Goal: Transaction & Acquisition: Purchase product/service

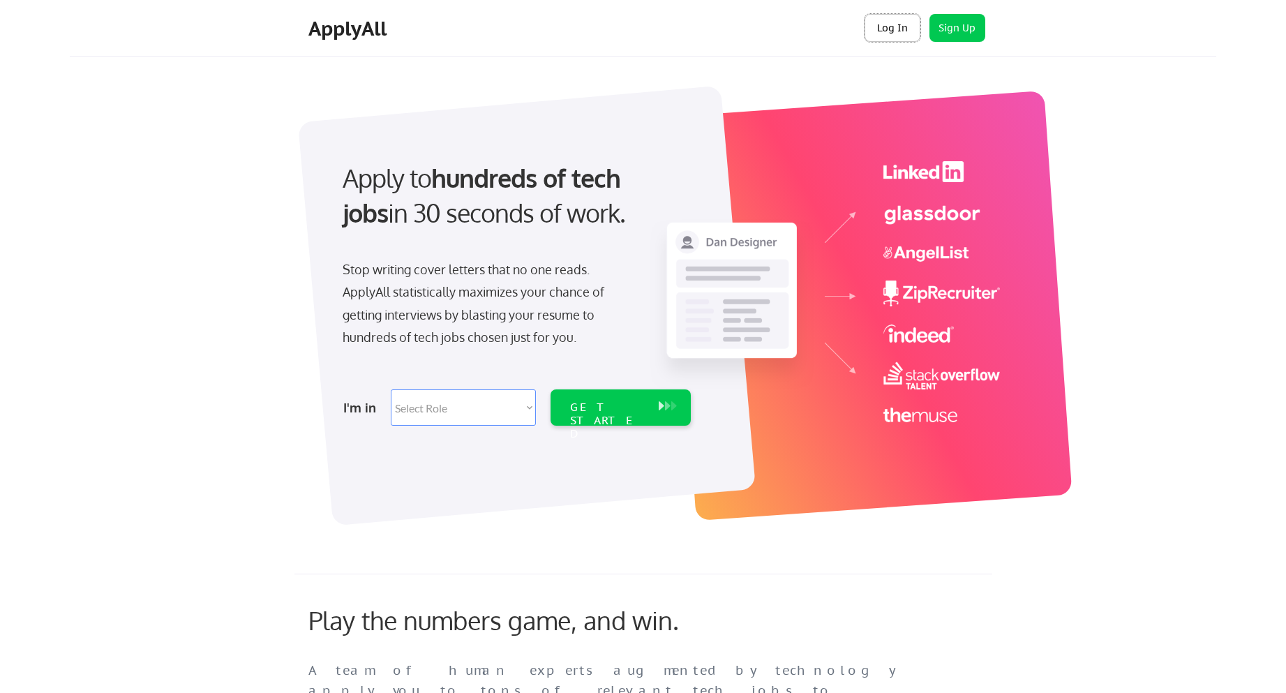
click at [898, 36] on button "Log In" at bounding box center [892, 28] width 56 height 28
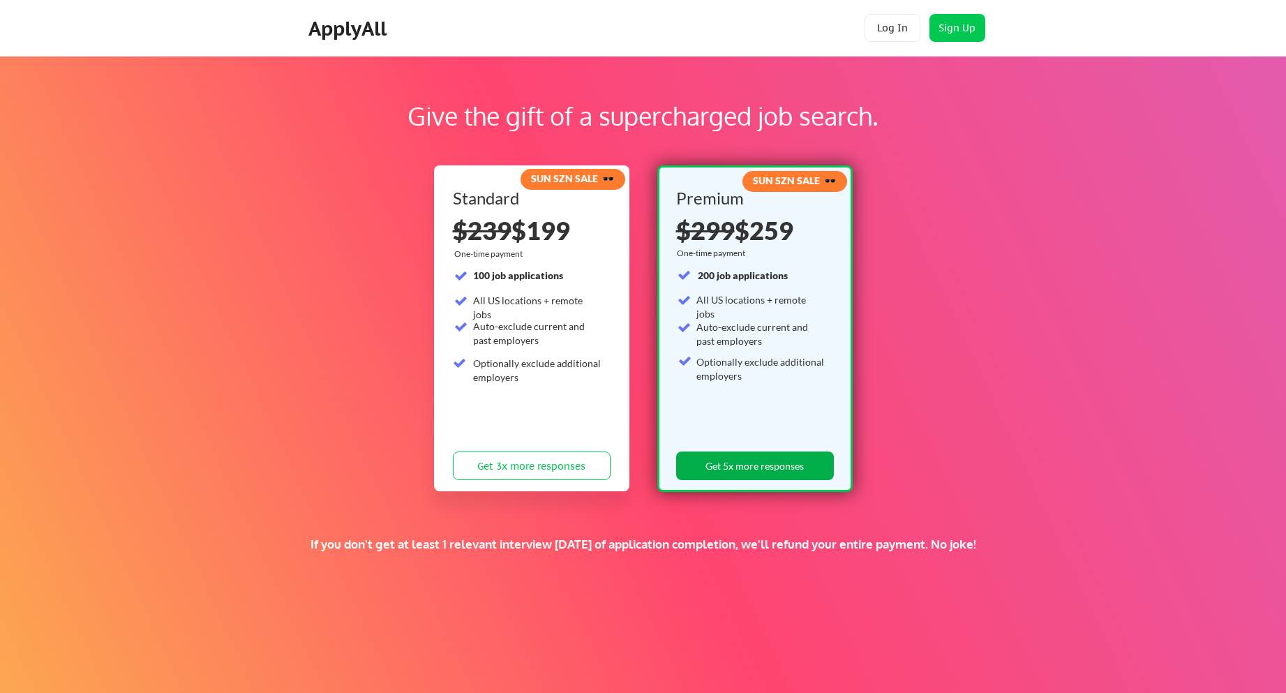
click at [765, 465] on button "Get 5x more responses" at bounding box center [755, 465] width 158 height 29
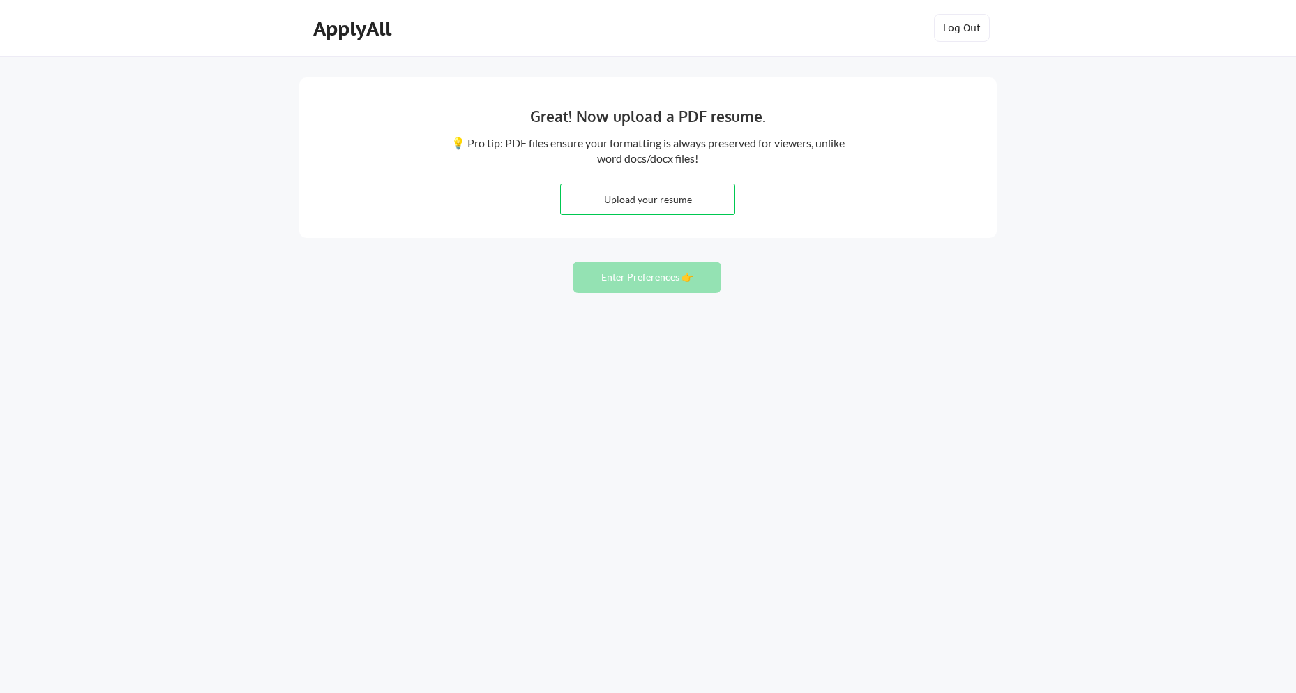
click at [654, 275] on button "Enter Preferences 👉" at bounding box center [647, 277] width 149 height 31
click at [361, 33] on div "ApplyAll" at bounding box center [354, 29] width 82 height 24
click at [656, 288] on button "Enter Preferences 👉" at bounding box center [647, 277] width 149 height 31
click at [345, 43] on div "ApplyAll" at bounding box center [354, 31] width 110 height 35
click at [343, 34] on div "ApplyAll" at bounding box center [354, 29] width 82 height 24
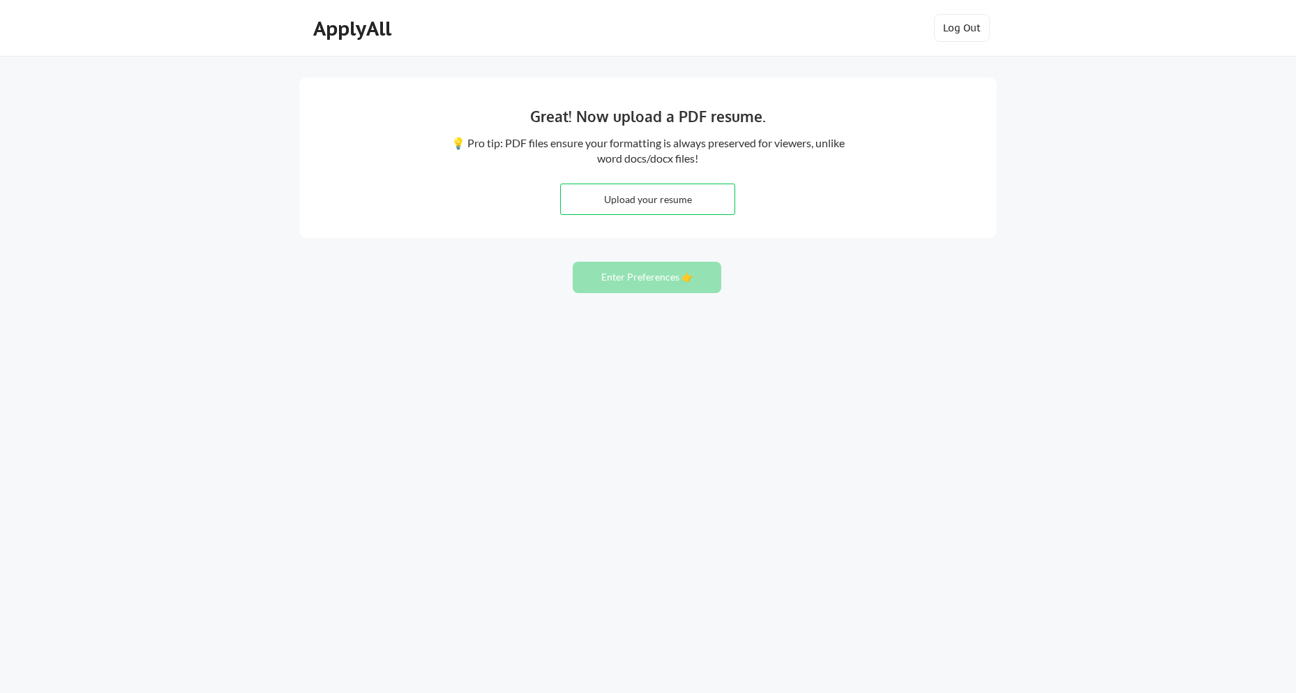
click at [625, 278] on button "Enter Preferences 👉" at bounding box center [647, 277] width 149 height 31
drag, startPoint x: 345, startPoint y: 25, endPoint x: 354, endPoint y: 36, distance: 13.8
click at [352, 31] on div "ApplyAll" at bounding box center [354, 29] width 82 height 24
click at [354, 36] on div "ApplyAll" at bounding box center [354, 29] width 82 height 24
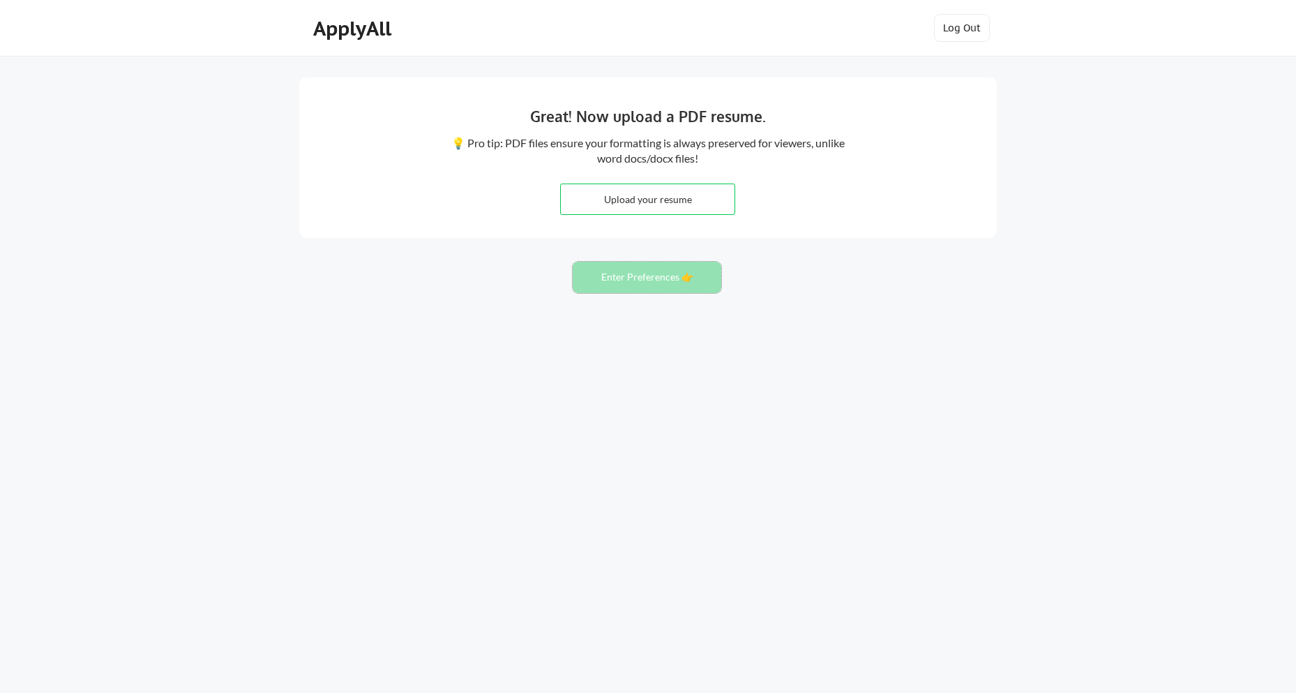
click at [659, 273] on button "Enter Preferences 👉" at bounding box center [647, 277] width 149 height 31
click at [657, 285] on button "Enter Preferences 👉" at bounding box center [647, 277] width 149 height 31
click at [680, 282] on button "Enter Preferences 👉" at bounding box center [647, 277] width 149 height 31
click at [712, 200] on input "file" at bounding box center [648, 199] width 174 height 30
click at [977, 36] on button "Log Out" at bounding box center [962, 28] width 56 height 28
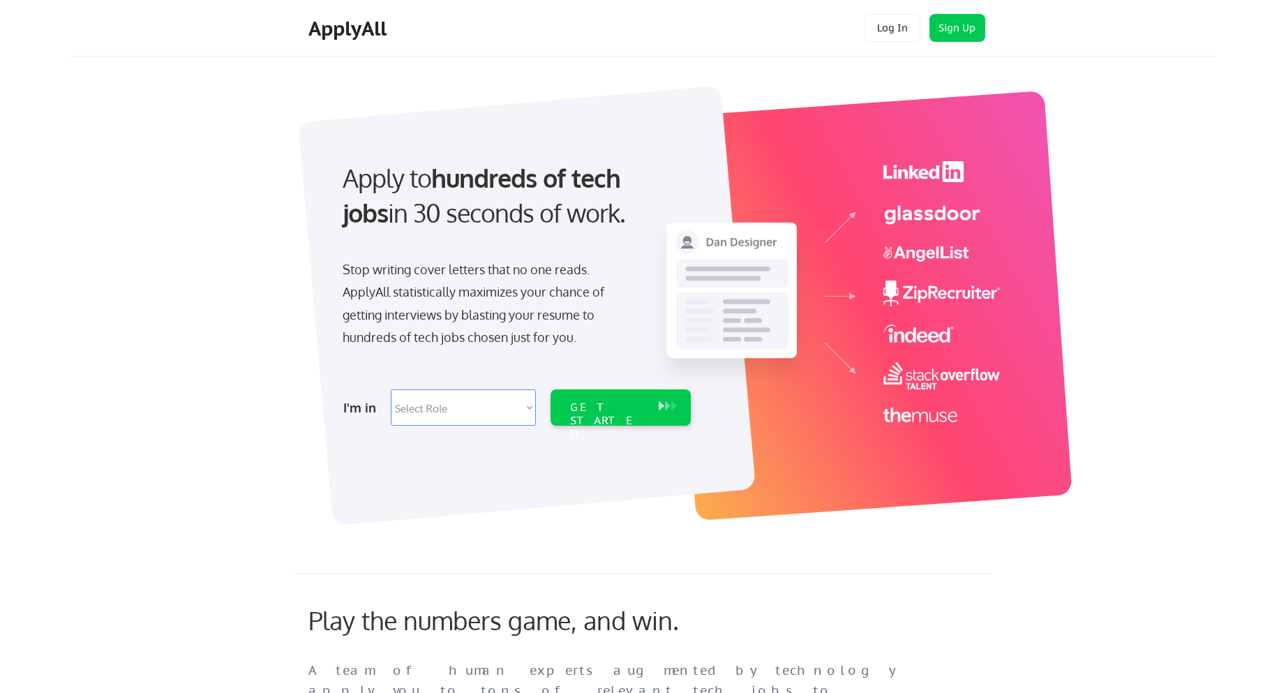
scroll to position [2795, 0]
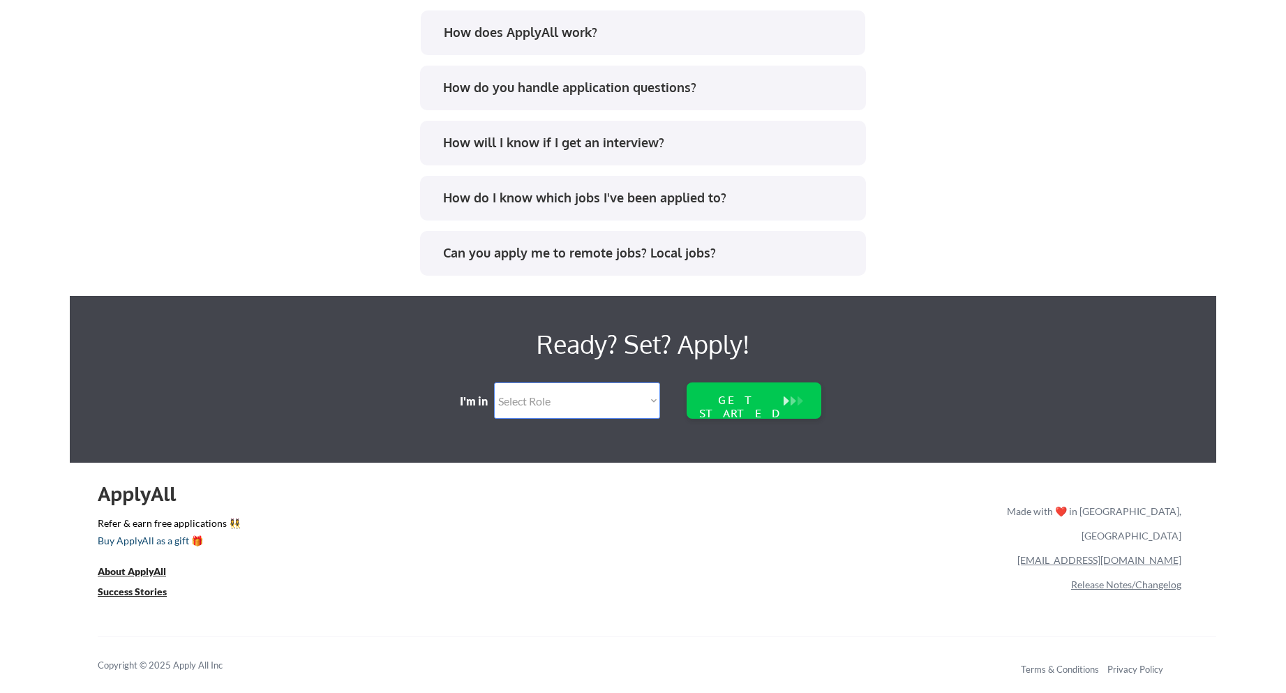
click at [151, 543] on div "Buy ApplyAll as a gift 🎁" at bounding box center [168, 541] width 140 height 10
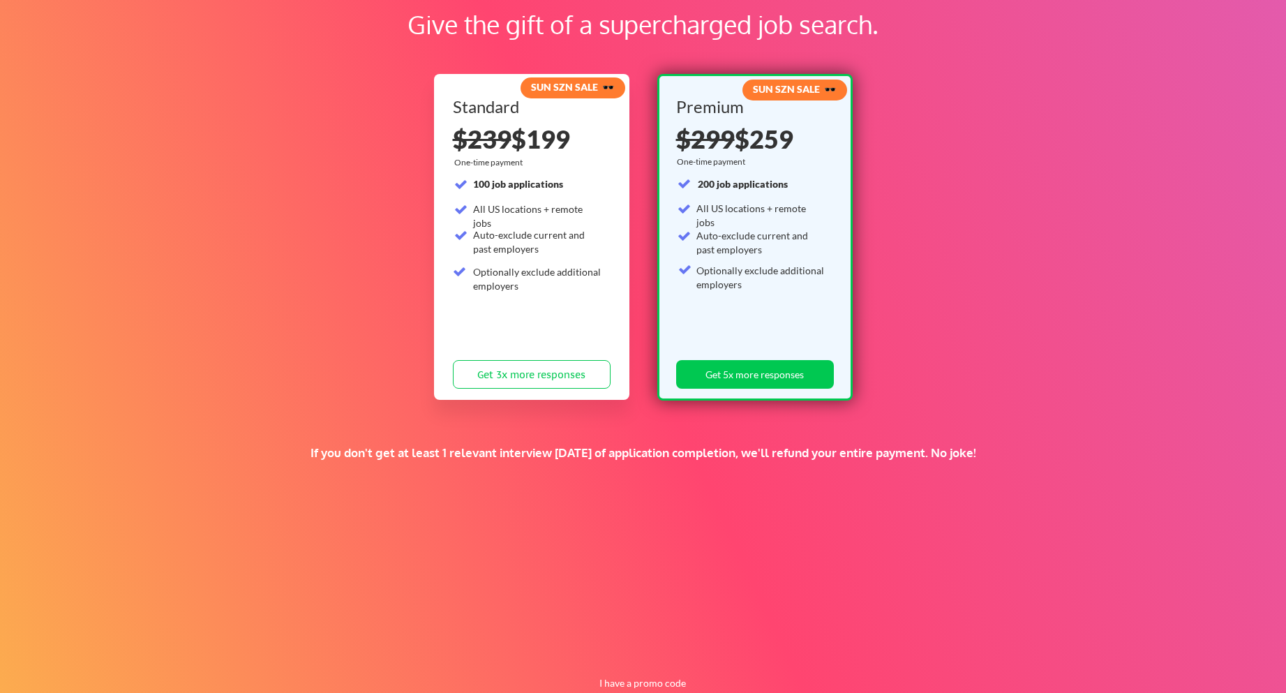
scroll to position [126, 0]
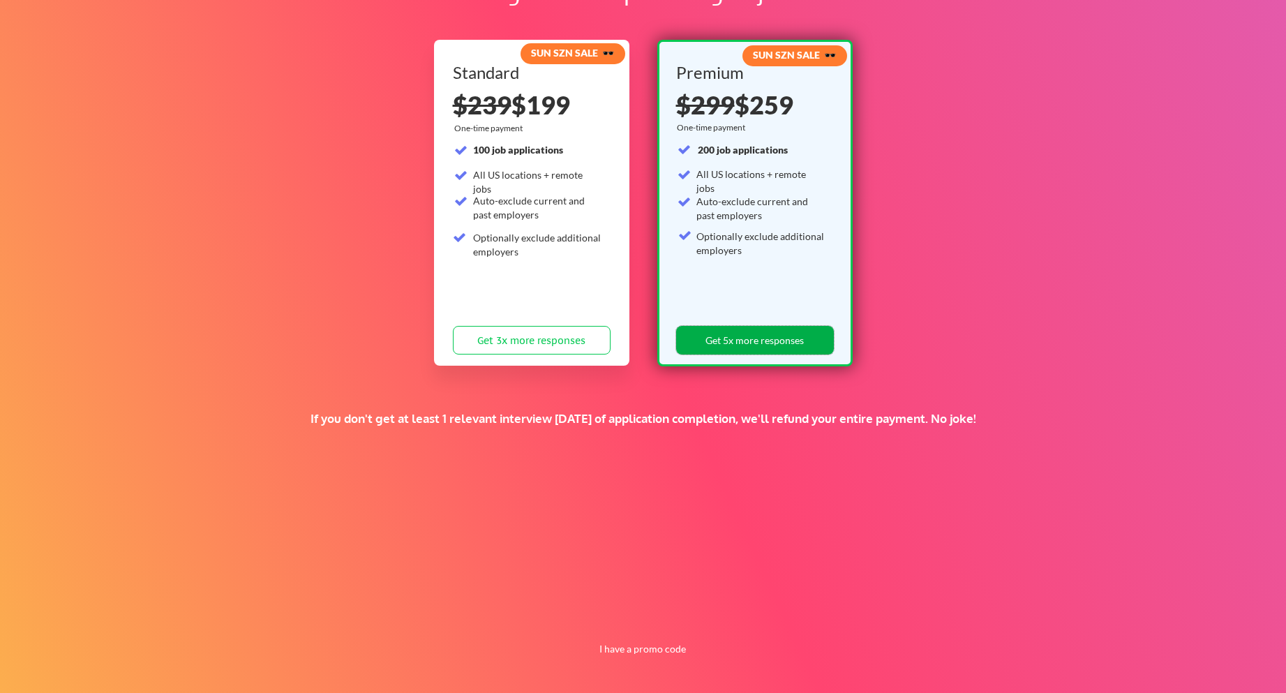
click at [784, 352] on button "Get 5x more responses" at bounding box center [755, 340] width 158 height 29
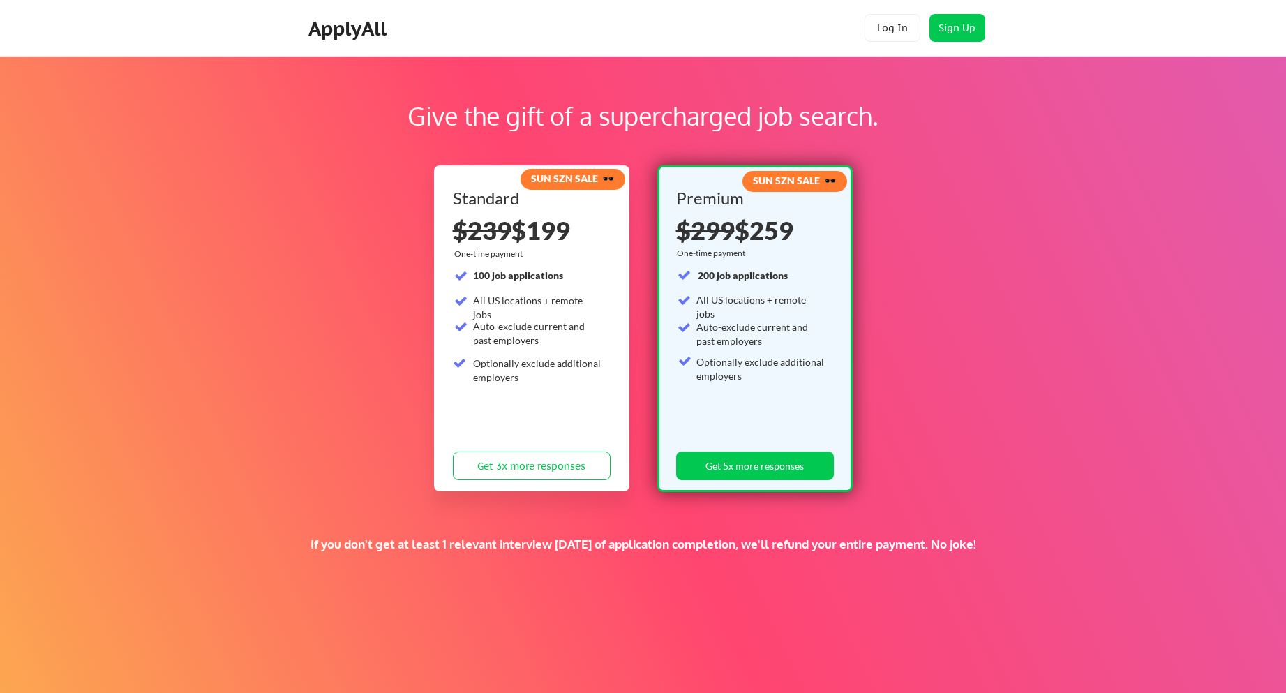
click at [786, 320] on div "200 job applications All US locations + remote jobs Auto-exclude current and pa…" at bounding box center [751, 347] width 149 height 156
click at [770, 467] on button "Get 5x more responses" at bounding box center [755, 465] width 158 height 29
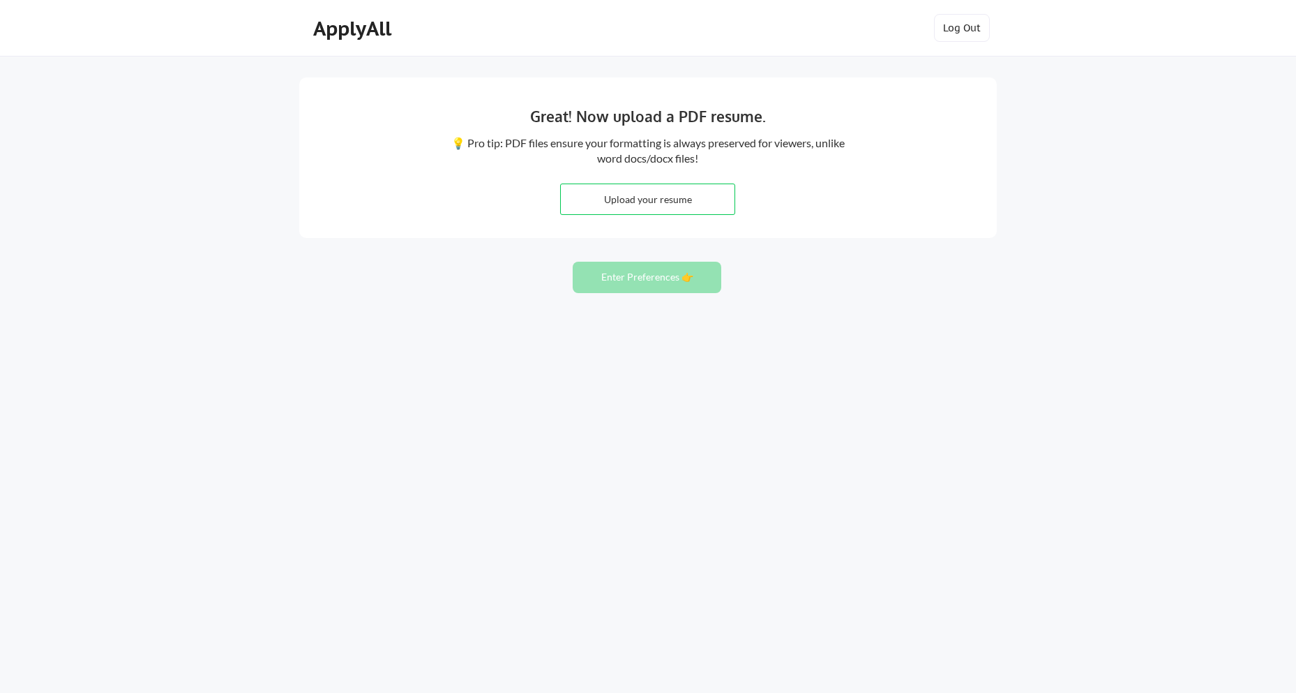
click at [661, 280] on button "Enter Preferences 👉" at bounding box center [647, 277] width 149 height 31
click at [634, 206] on input "file" at bounding box center [648, 199] width 174 height 30
click at [352, 38] on div "ApplyAll" at bounding box center [354, 29] width 82 height 24
click at [970, 36] on button "Log Out" at bounding box center [962, 28] width 56 height 28
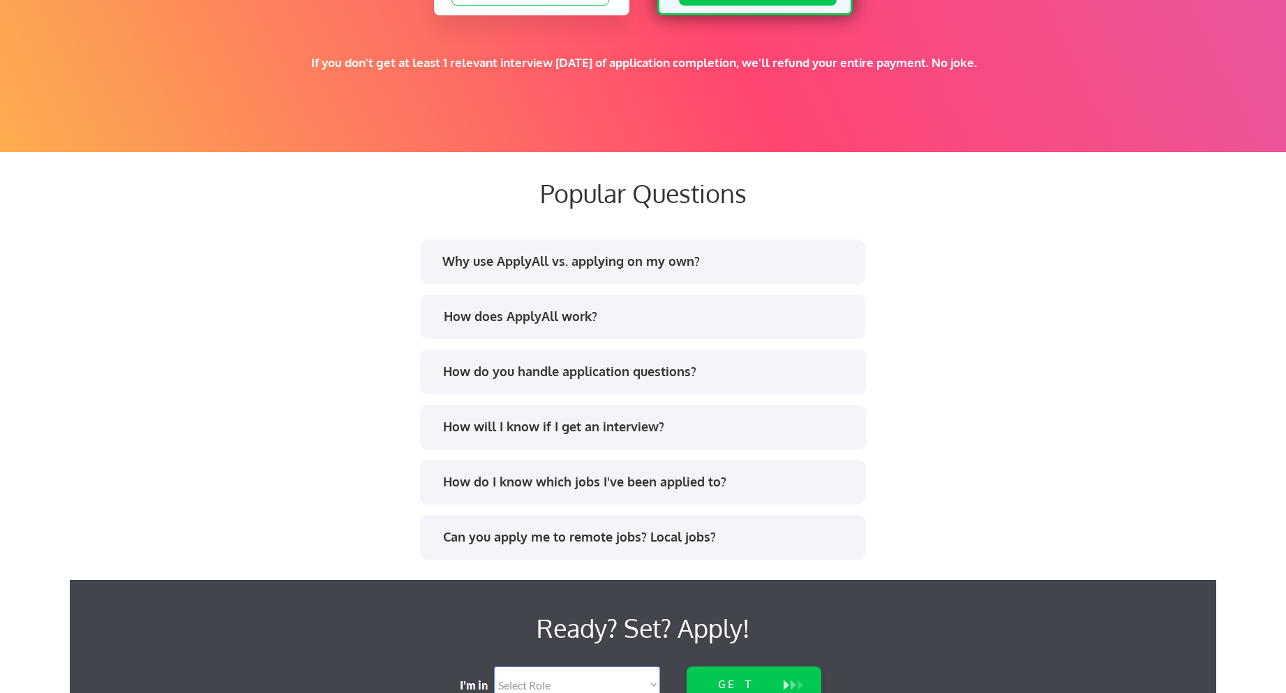
scroll to position [2795, 0]
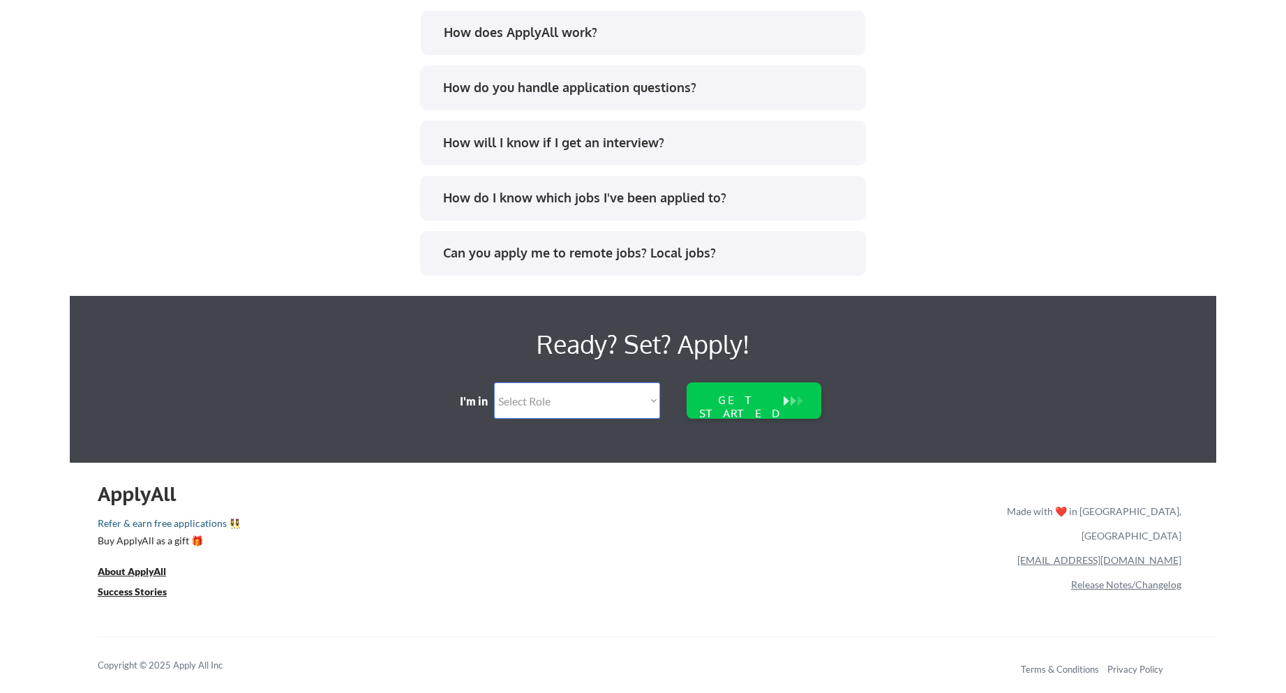
click at [175, 525] on link "Refer & earn free applications 👯‍♀️" at bounding box center [406, 525] width 617 height 15
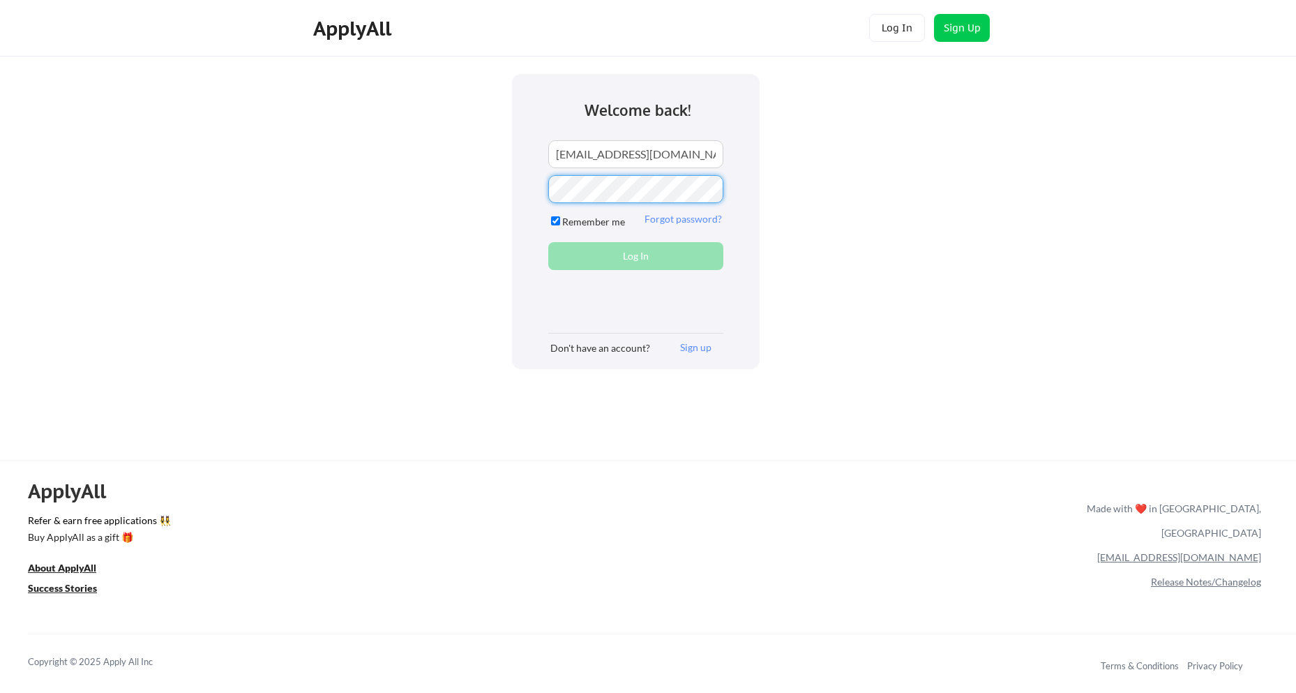
click at [370, 32] on div "ApplyAll" at bounding box center [354, 29] width 82 height 24
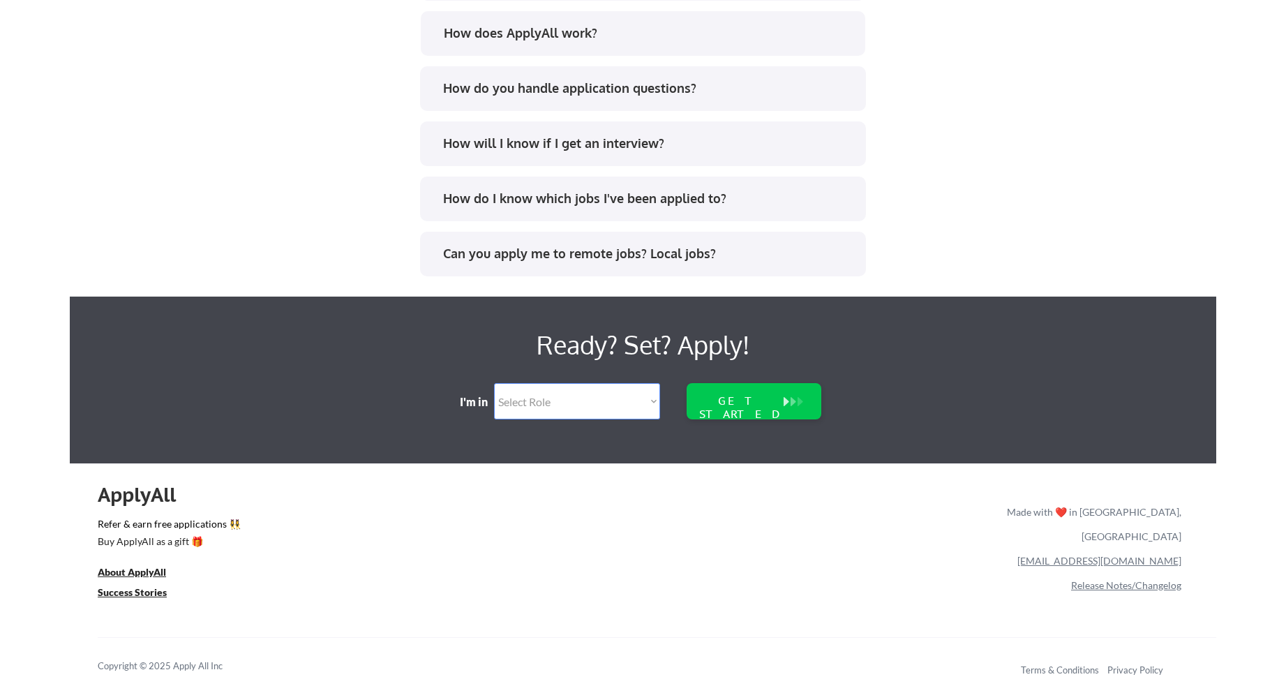
scroll to position [2795, 0]
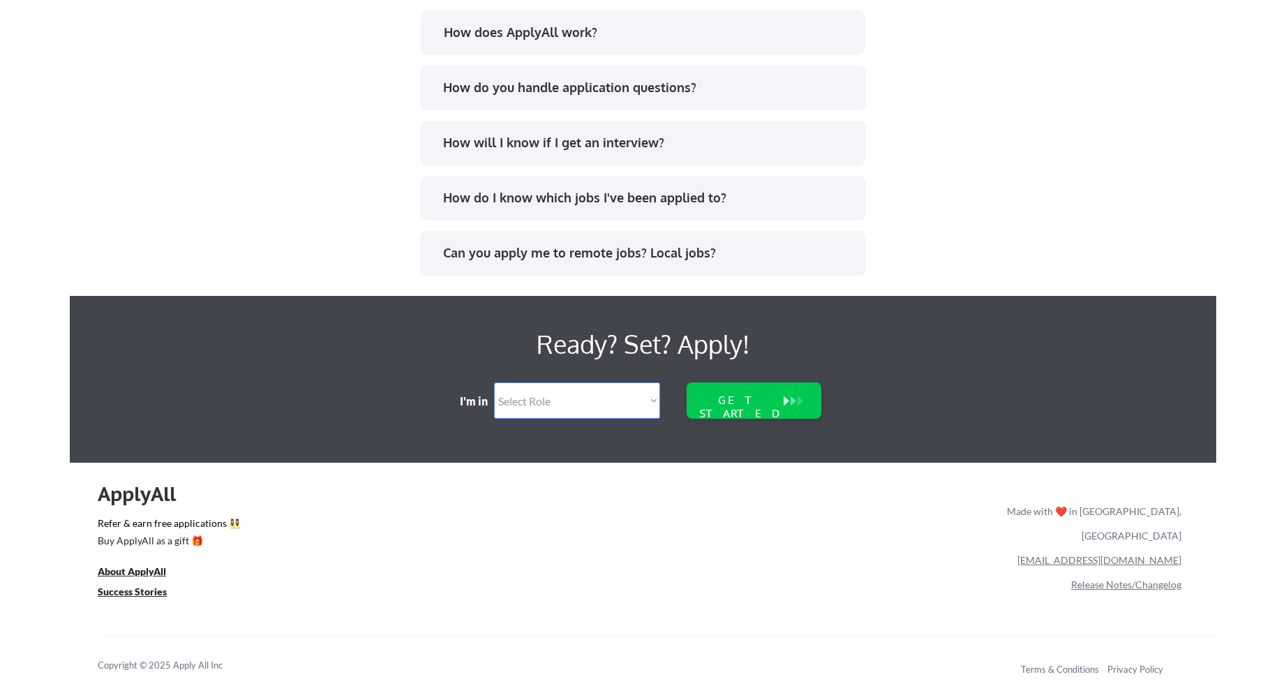
click at [1143, 554] on link "[EMAIL_ADDRESS][DOMAIN_NAME]" at bounding box center [1099, 560] width 164 height 12
drag, startPoint x: 1197, startPoint y: 534, endPoint x: 1102, endPoint y: 535, distance: 94.9
click at [1102, 535] on div "ApplyAll Refer & earn free applications 👯‍♀️ Buy ApplyAll as a gift 🎁 About App…" at bounding box center [643, 582] width 1146 height 221
click at [1039, 548] on div "[EMAIL_ADDRESS][DOMAIN_NAME]" at bounding box center [1091, 560] width 180 height 24
drag, startPoint x: 1195, startPoint y: 534, endPoint x: 1076, endPoint y: 536, distance: 119.3
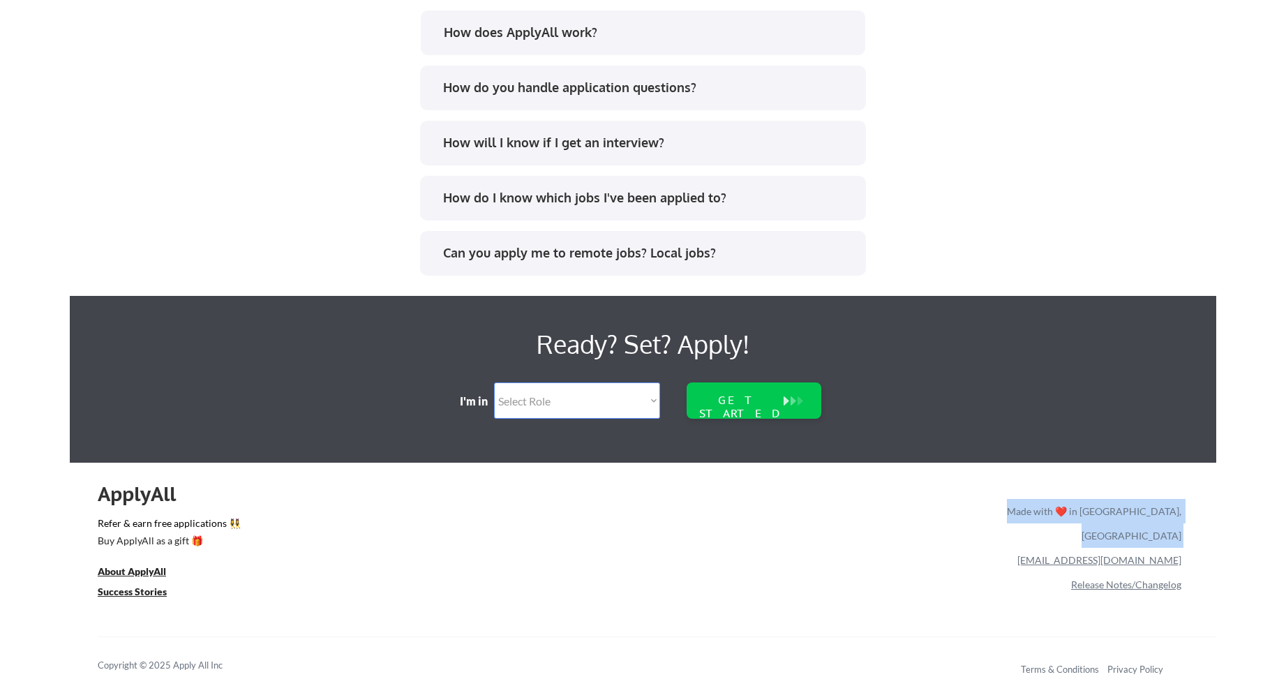
click at [1076, 536] on div "ApplyAll Refer & earn free applications 👯‍♀️ Buy ApplyAll as a gift 🎁 About App…" at bounding box center [643, 582] width 1146 height 221
click at [1068, 548] on div "team@applyall.com" at bounding box center [1091, 560] width 180 height 24
drag, startPoint x: 1186, startPoint y: 536, endPoint x: 1180, endPoint y: 543, distance: 8.9
click at [1180, 543] on div "ApplyAll Refer & earn free applications 👯‍♀️ Buy ApplyAll as a gift 🎁 About App…" at bounding box center [643, 582] width 1146 height 221
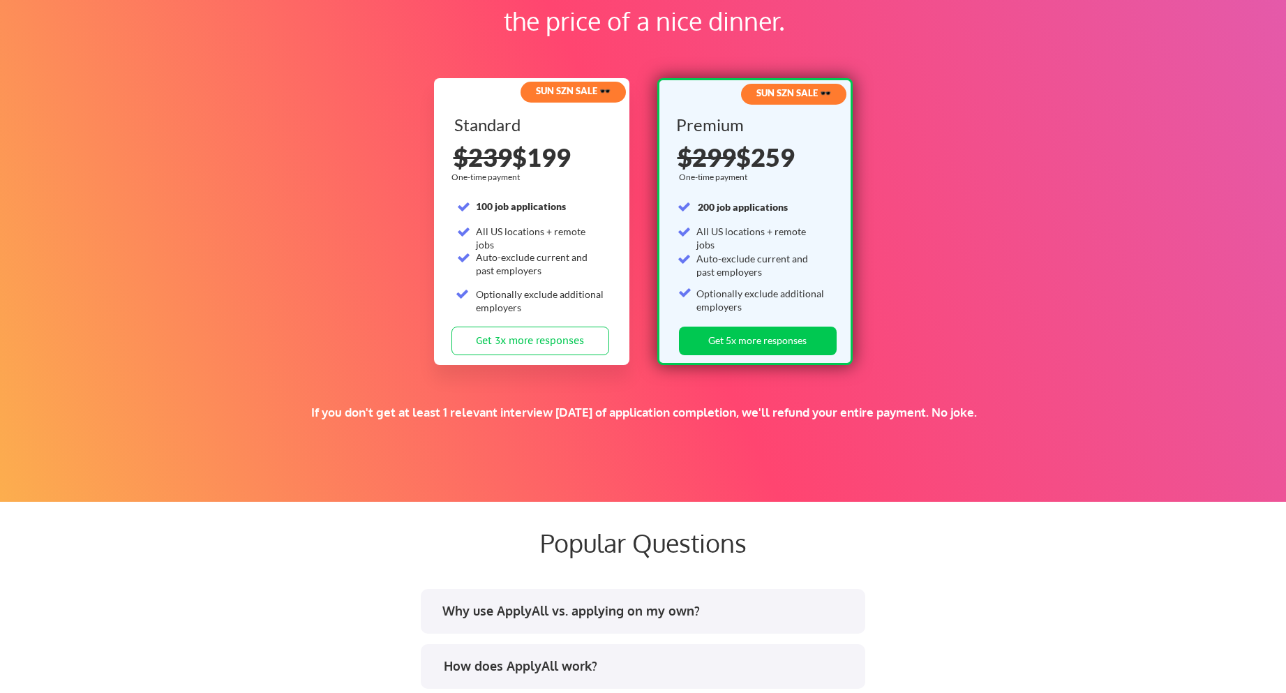
scroll to position [2098, 0]
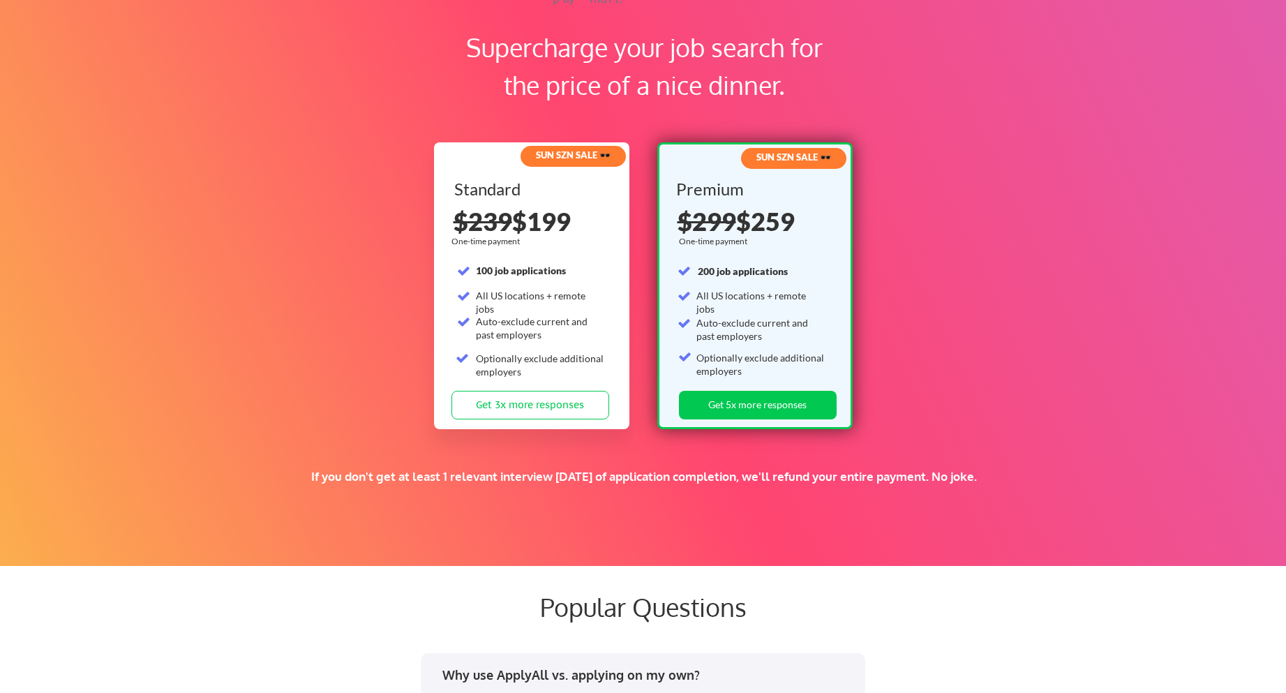
drag, startPoint x: 670, startPoint y: 186, endPoint x: 814, endPoint y: 239, distance: 153.2
click at [814, 239] on div "SUN SZN SALE 🕶️ Premium One-time payment 200 job applications All US locations …" at bounding box center [754, 285] width 195 height 287
click at [975, 176] on div "Supercharge your job search for the price of a nice dinner. SUN SZN SALE 🕶️ Sta…" at bounding box center [643, 269] width 1286 height 594
drag, startPoint x: 746, startPoint y: 220, endPoint x: 797, endPoint y: 223, distance: 51.7
click at [797, 223] on div "$299 $259" at bounding box center [756, 221] width 158 height 25
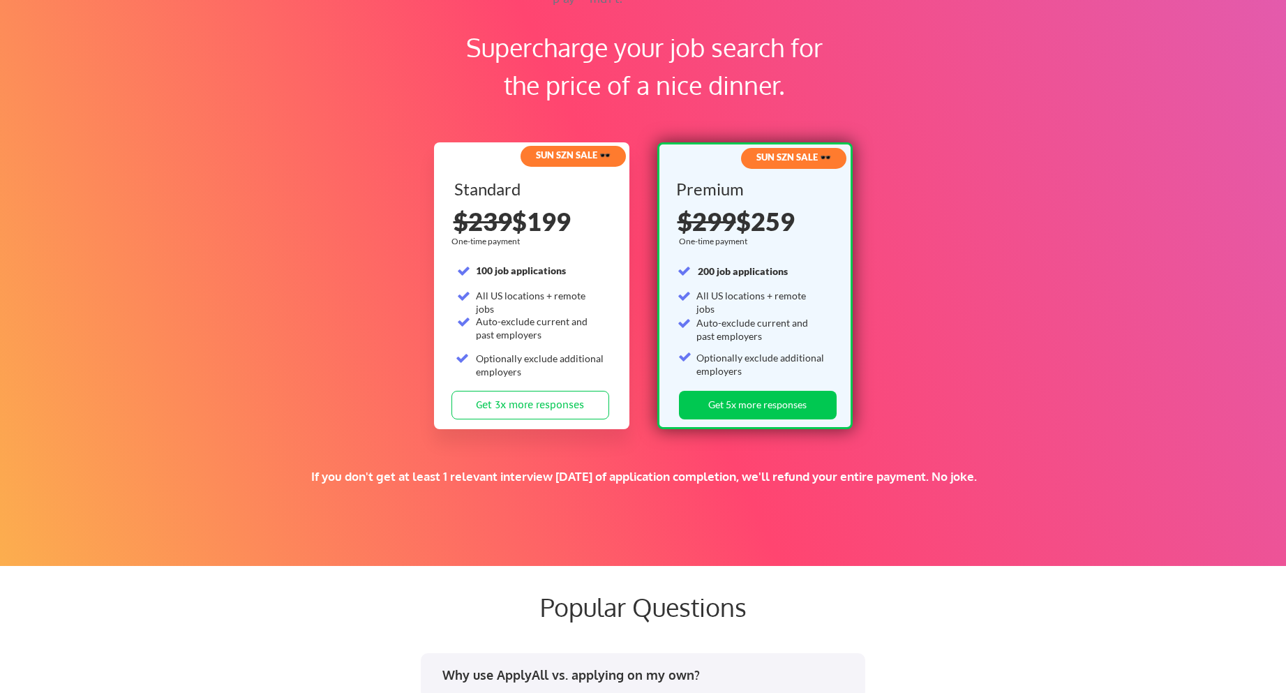
copy div "$259"
drag, startPoint x: 756, startPoint y: 158, endPoint x: 817, endPoint y: 154, distance: 60.8
click at [817, 154] on strong "SUN SZN SALE 🕶️" at bounding box center [793, 156] width 75 height 11
copy strong "SUN SZN SALE"
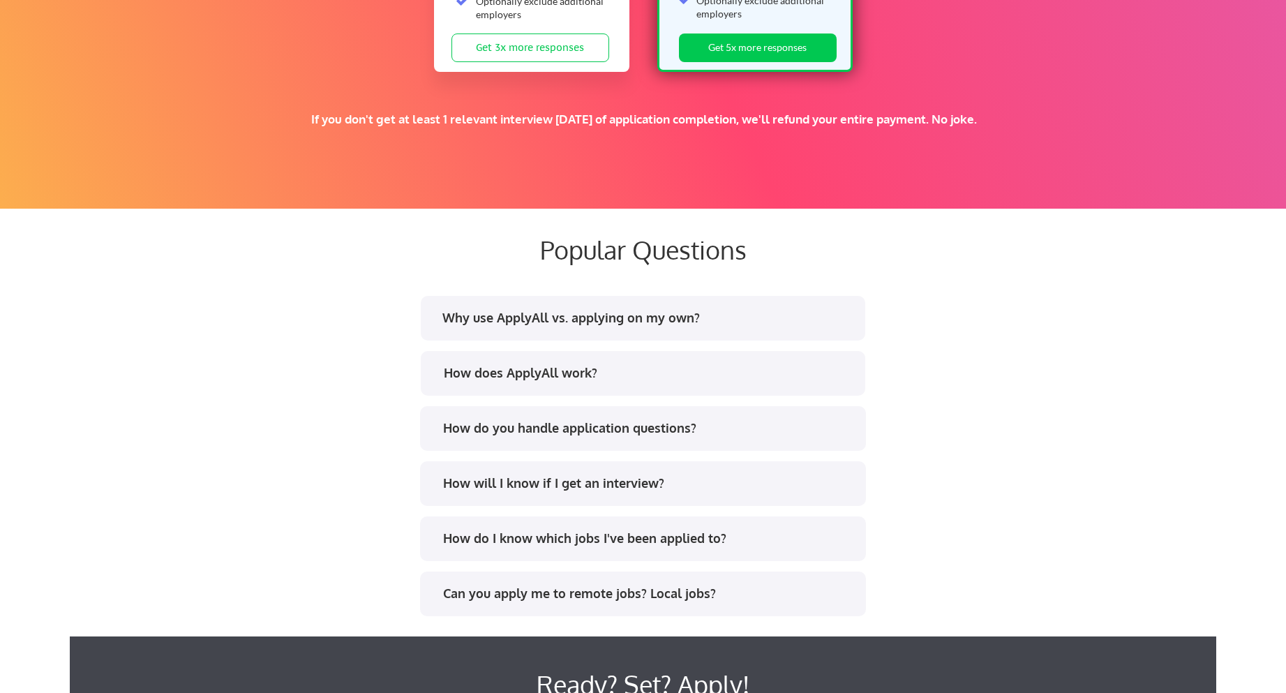
scroll to position [2516, 0]
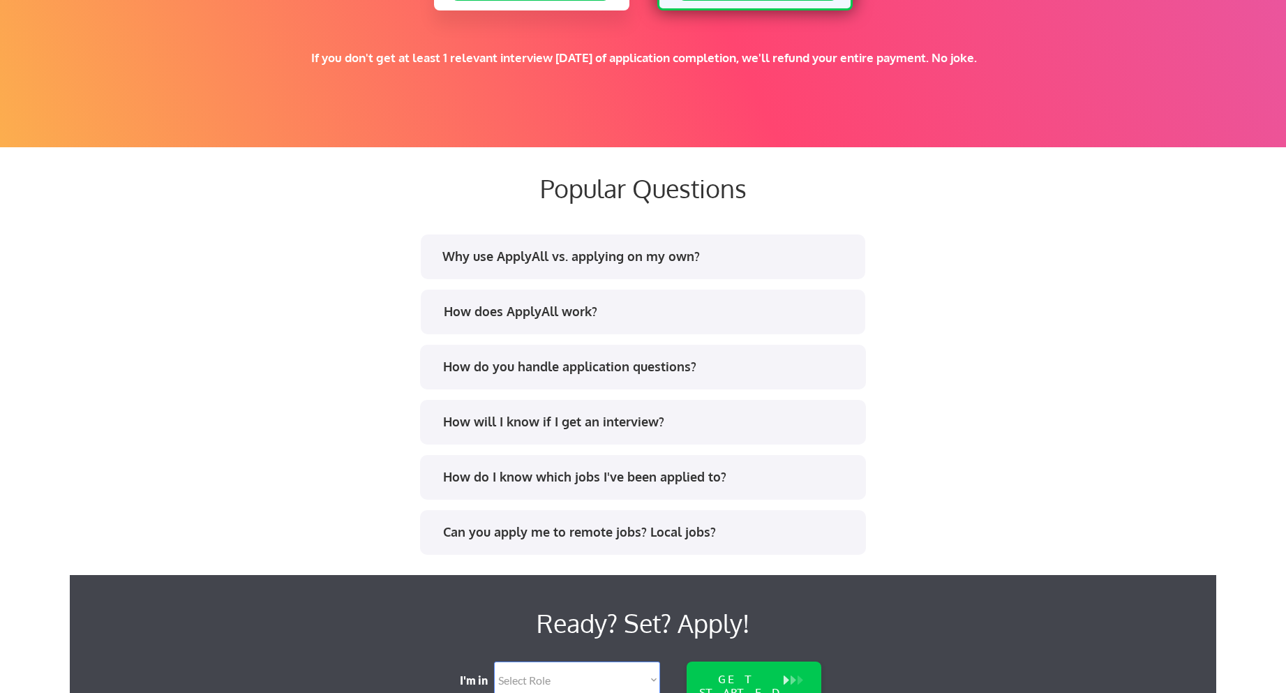
click at [579, 310] on div "How does ApplyAll work?" at bounding box center [649, 311] width 410 height 17
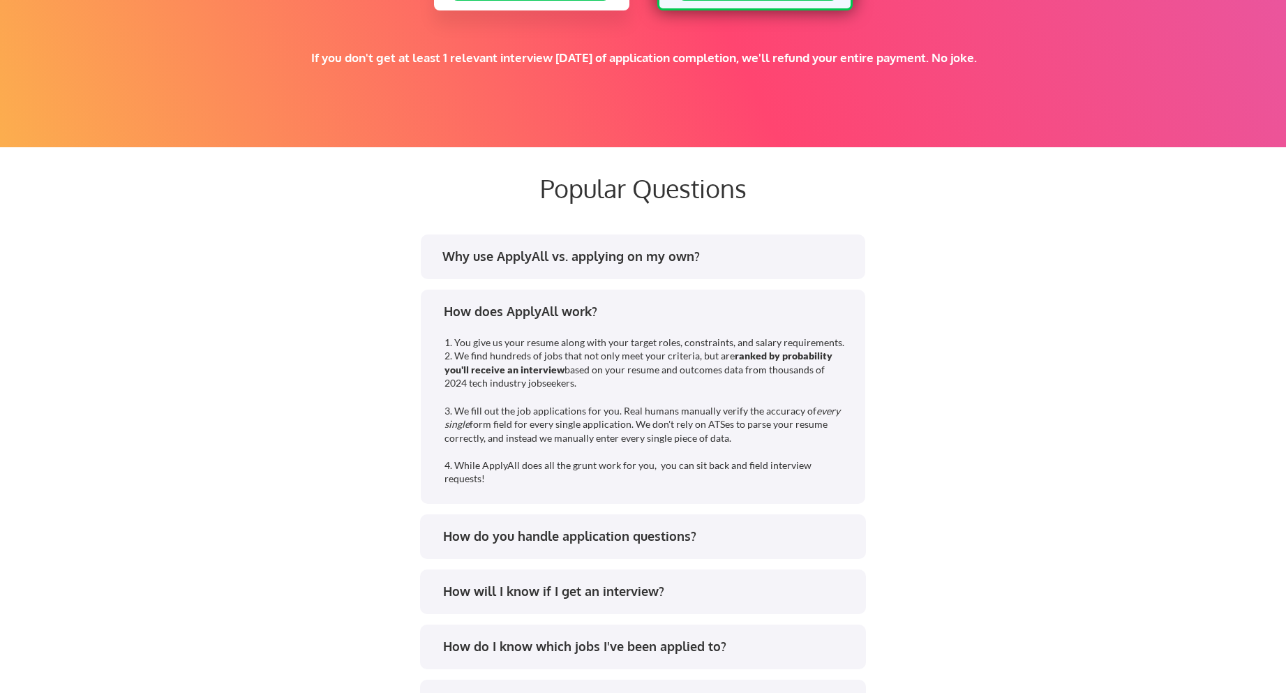
click at [579, 310] on div "How does ApplyAll work?" at bounding box center [649, 311] width 410 height 17
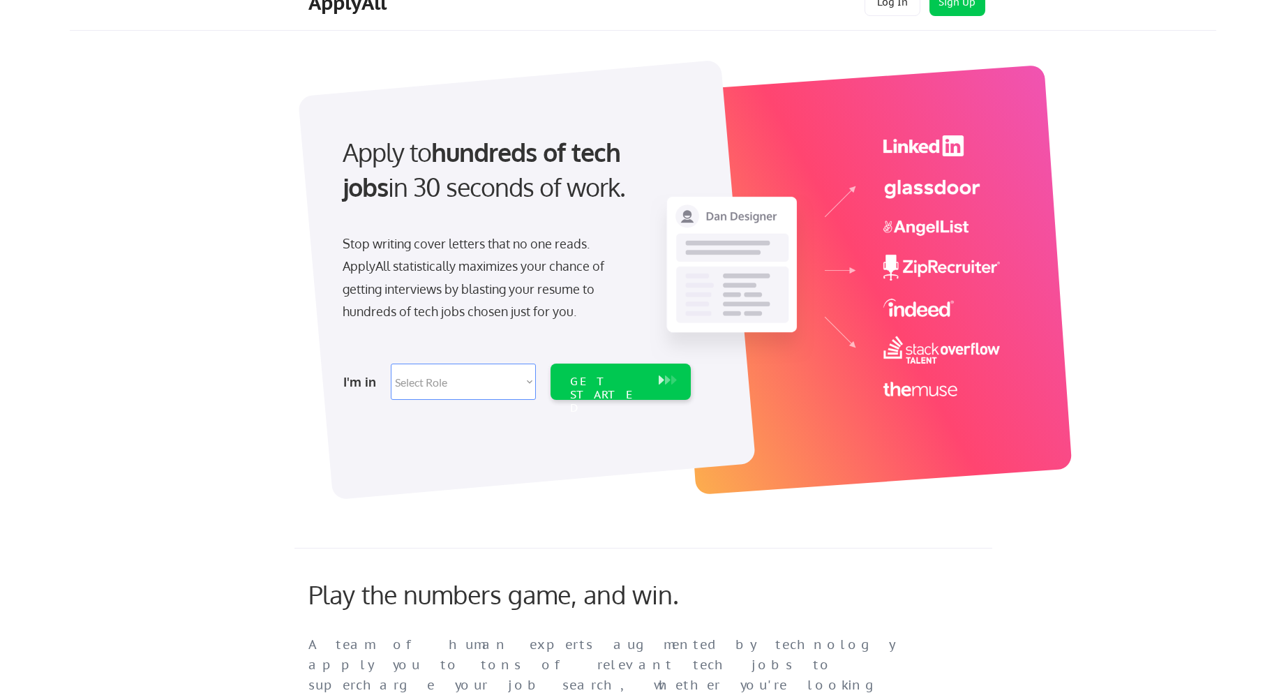
scroll to position [0, 0]
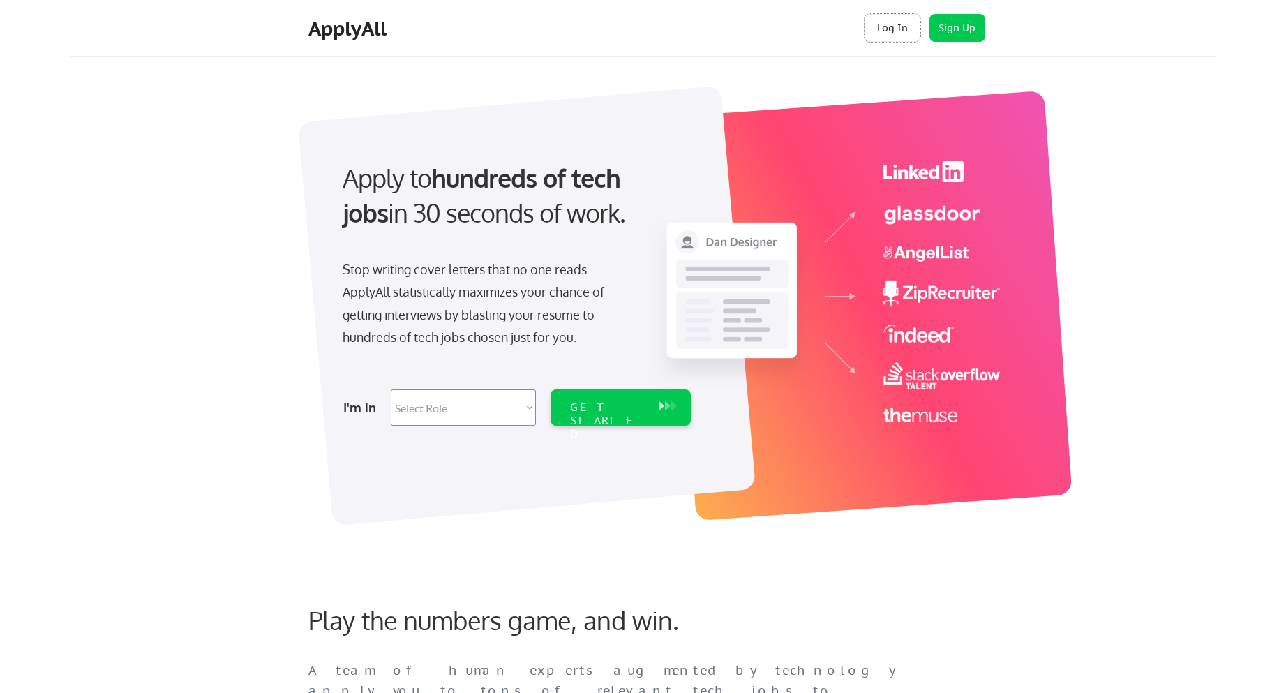
drag, startPoint x: 893, startPoint y: 27, endPoint x: 969, endPoint y: 54, distance: 80.5
click at [969, 54] on div "ApplyAll Log In Sign Up Log Out" at bounding box center [643, 28] width 1146 height 57
click at [958, 36] on button "Sign Up" at bounding box center [957, 28] width 56 height 28
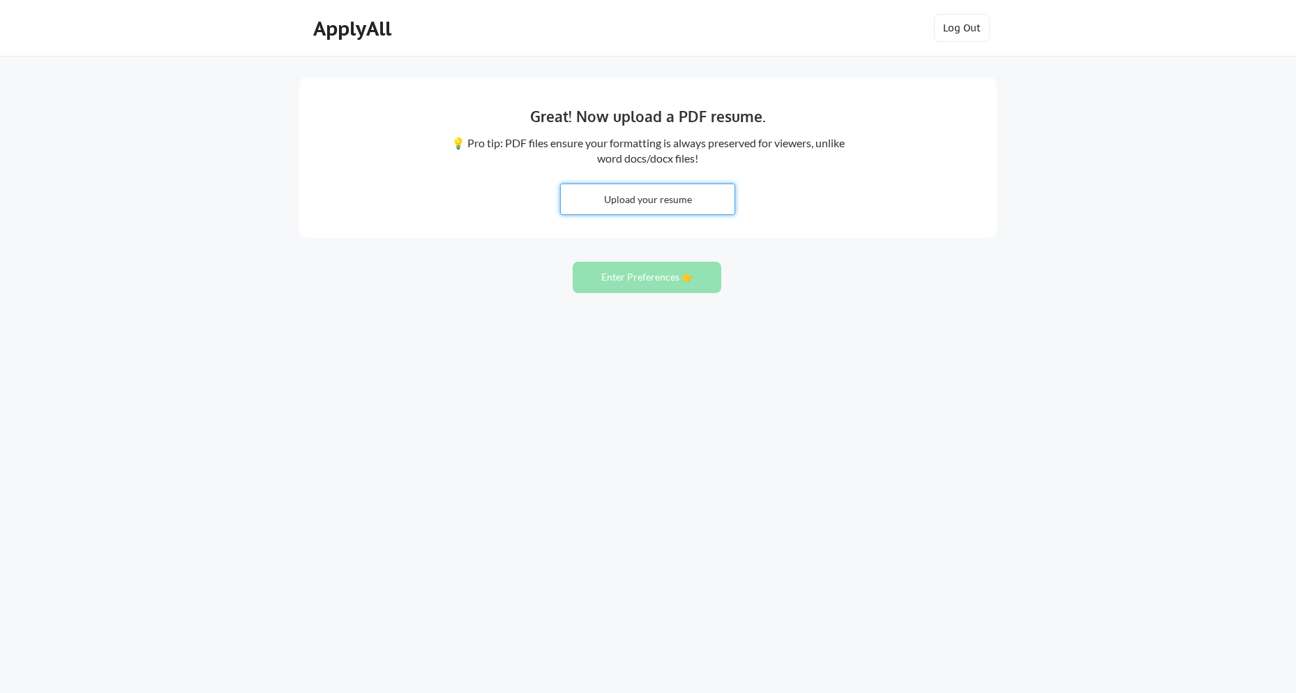
click at [663, 204] on input "file" at bounding box center [648, 199] width 174 height 30
click at [658, 271] on button "Enter Preferences 👉" at bounding box center [647, 277] width 149 height 31
click at [675, 287] on button "Enter Preferences 👉" at bounding box center [647, 277] width 149 height 31
click at [677, 209] on input "file" at bounding box center [648, 199] width 174 height 30
type input "C:\fakepath\Mattew Gray.docx"
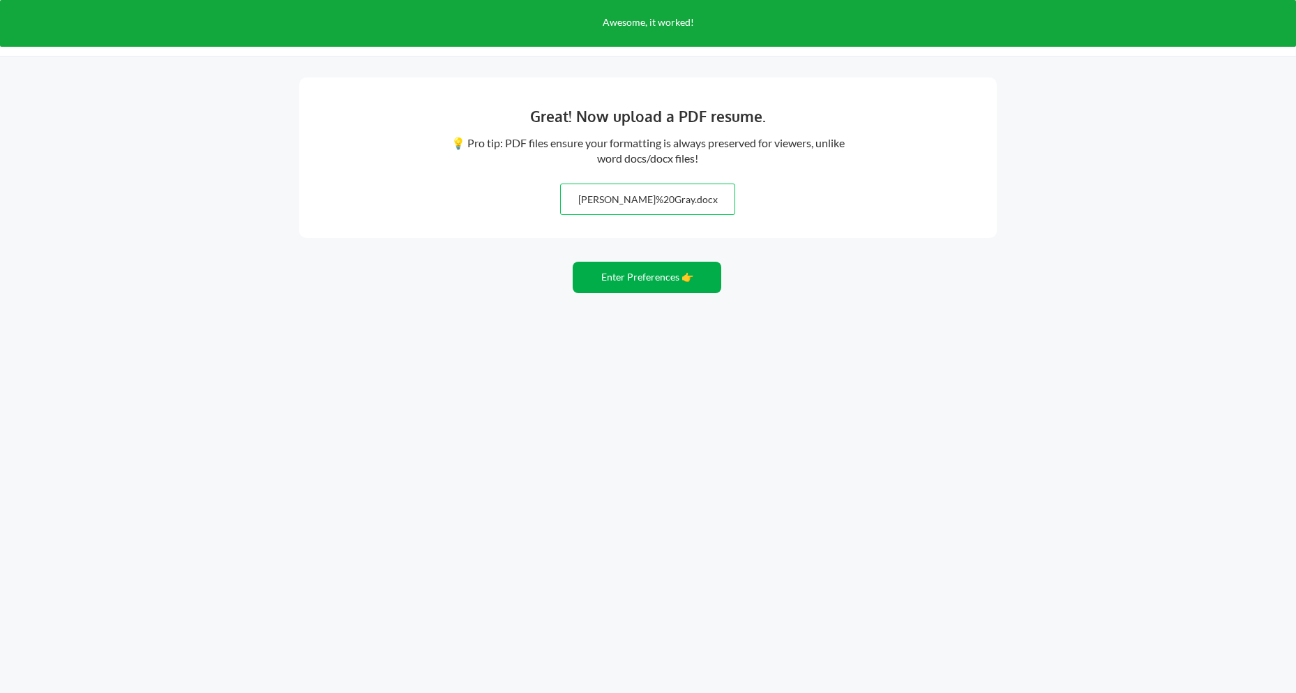
click at [650, 281] on button "Enter Preferences 👉" at bounding box center [647, 277] width 149 height 31
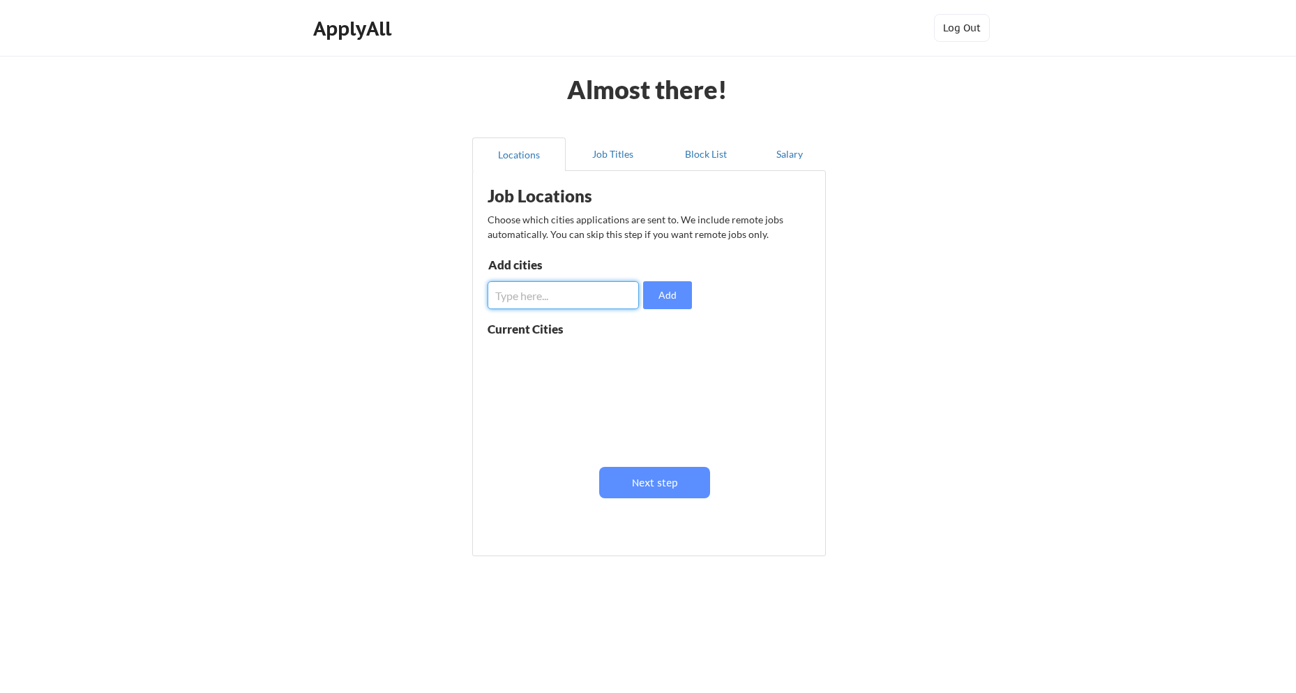
click at [543, 299] on input "input" at bounding box center [563, 295] width 151 height 28
type input "g"
type input "remote"
click at [680, 295] on button "Add" at bounding box center [667, 295] width 49 height 28
click at [670, 486] on button "Next step" at bounding box center [654, 482] width 111 height 31
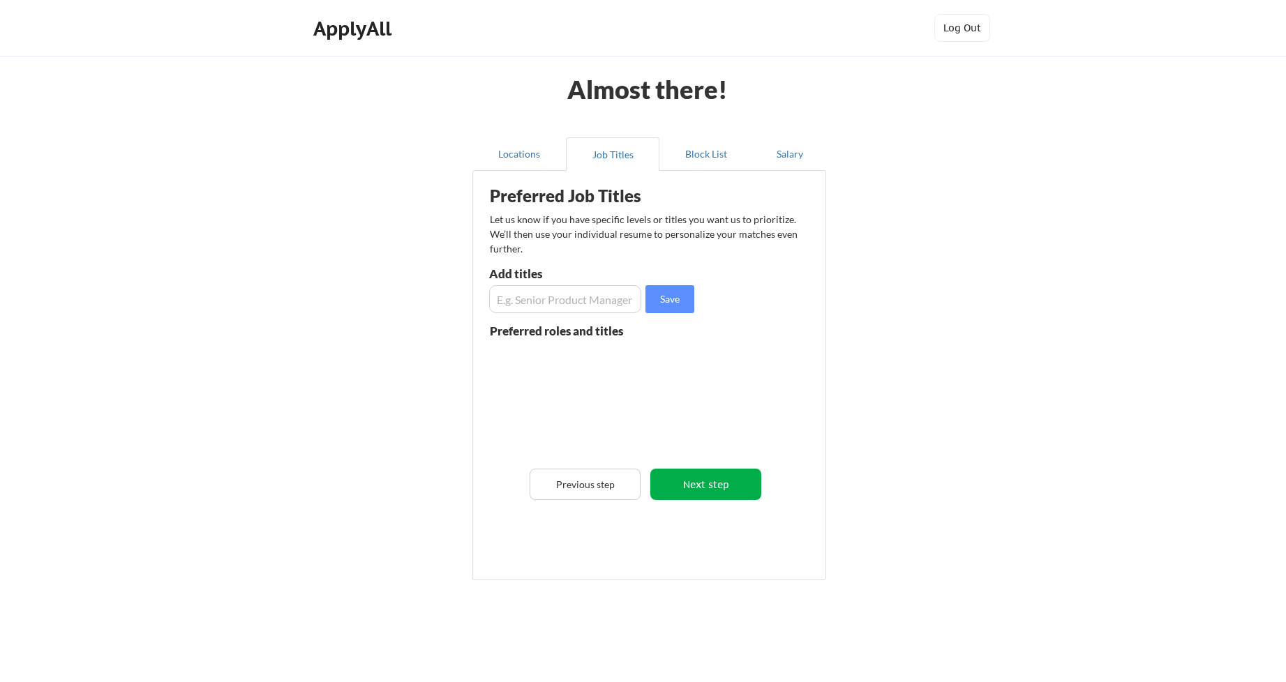
click at [695, 483] on button "Next step" at bounding box center [705, 484] width 111 height 31
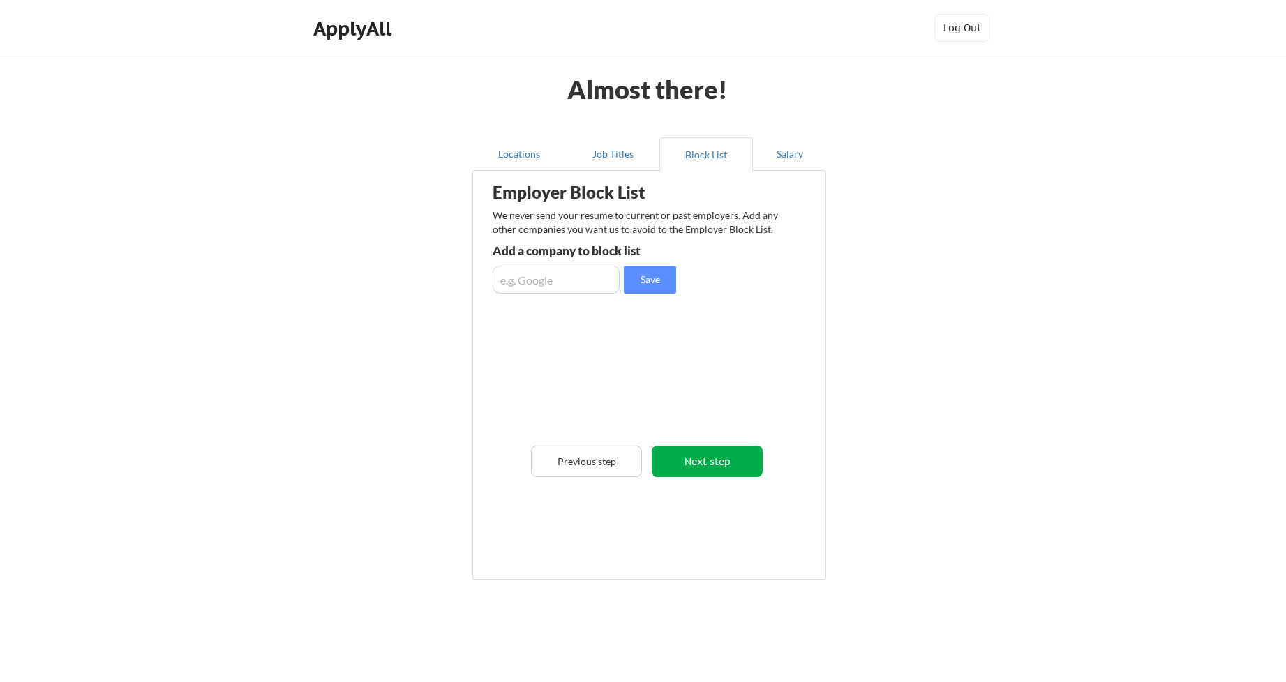
click at [701, 465] on button "Next step" at bounding box center [707, 461] width 111 height 31
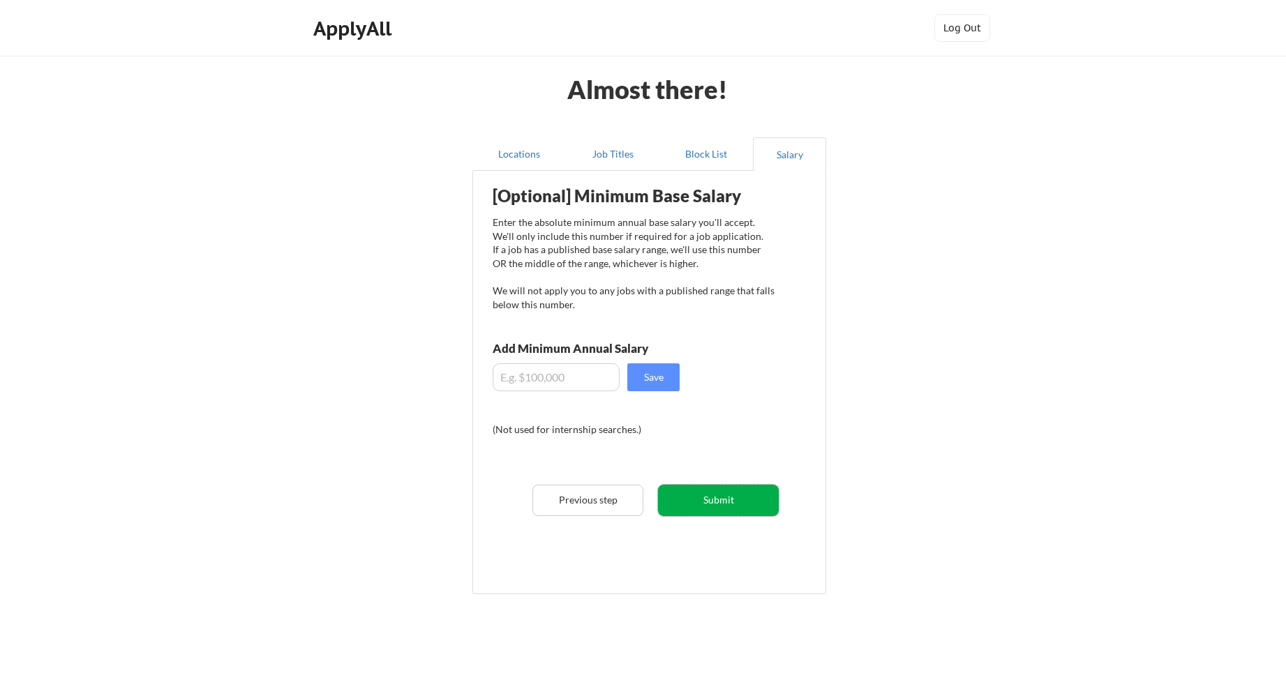
click at [710, 499] on button "Submit" at bounding box center [718, 500] width 121 height 31
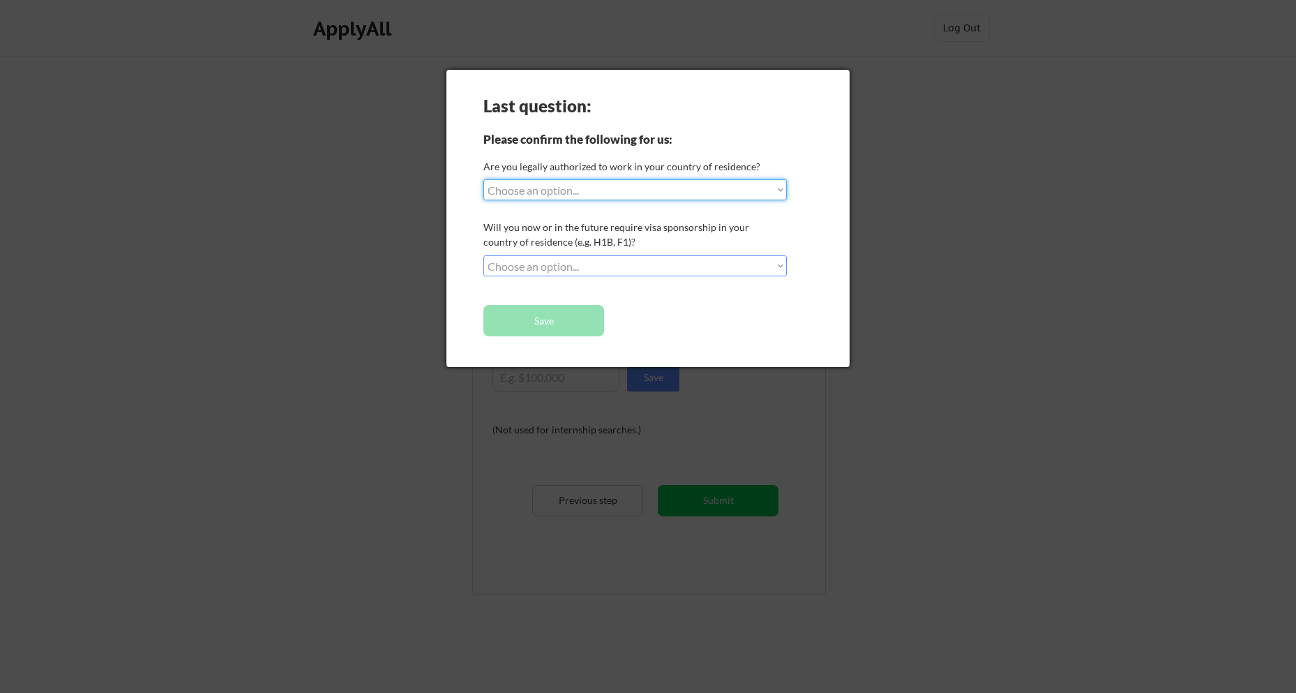
click at [606, 195] on select "Choose an option... Yes, I am a US Citizen Yes, I am a Canadian Citizen Yes, I …" at bounding box center [634, 189] width 303 height 21
select select ""yes__i_am_a_us_citizen""
click at [483, 179] on select "Choose an option... Yes, I am a US Citizen Yes, I am a Canadian Citizen Yes, I …" at bounding box center [634, 189] width 303 height 21
click at [671, 272] on select "Choose an option... No, I will not need sponsorship Yes, I will need sponsorship" at bounding box center [634, 265] width 303 height 21
select select ""no__i_will_not_need_sponsorship""
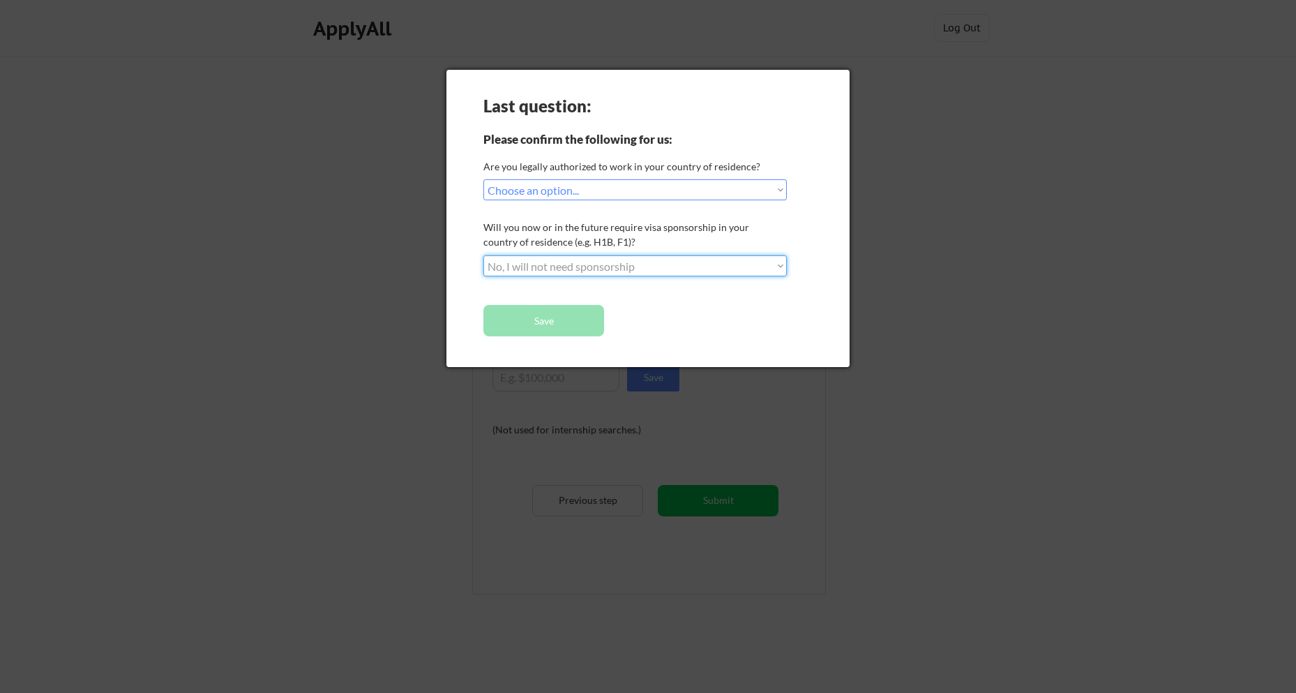
click at [483, 255] on select "Choose an option... No, I will not need sponsorship Yes, I will need sponsorship" at bounding box center [634, 265] width 303 height 21
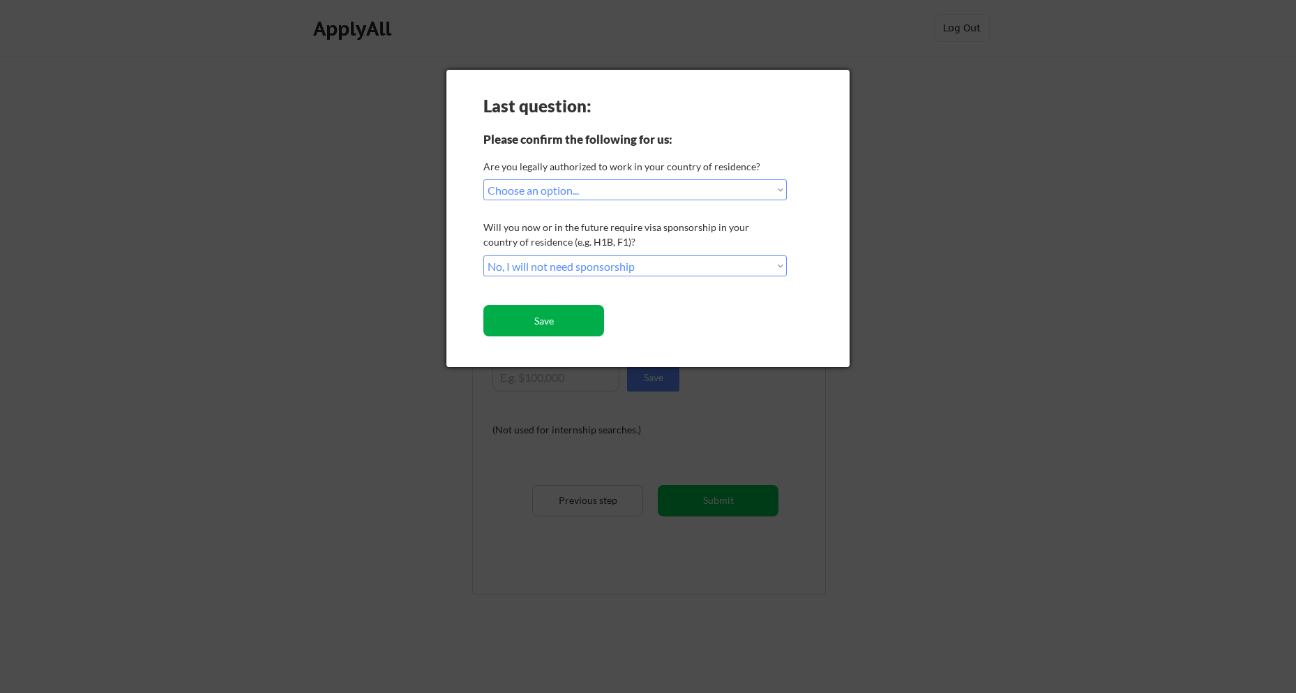
click at [558, 320] on button "Save" at bounding box center [543, 320] width 121 height 31
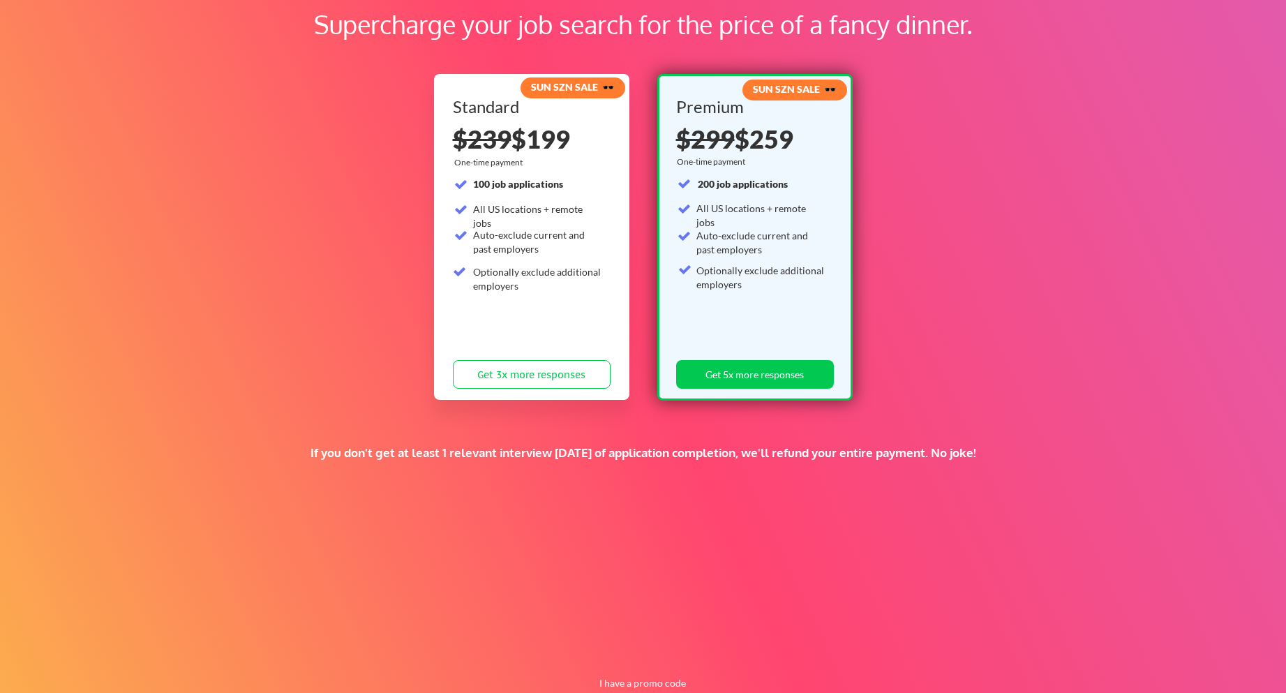
scroll to position [126, 0]
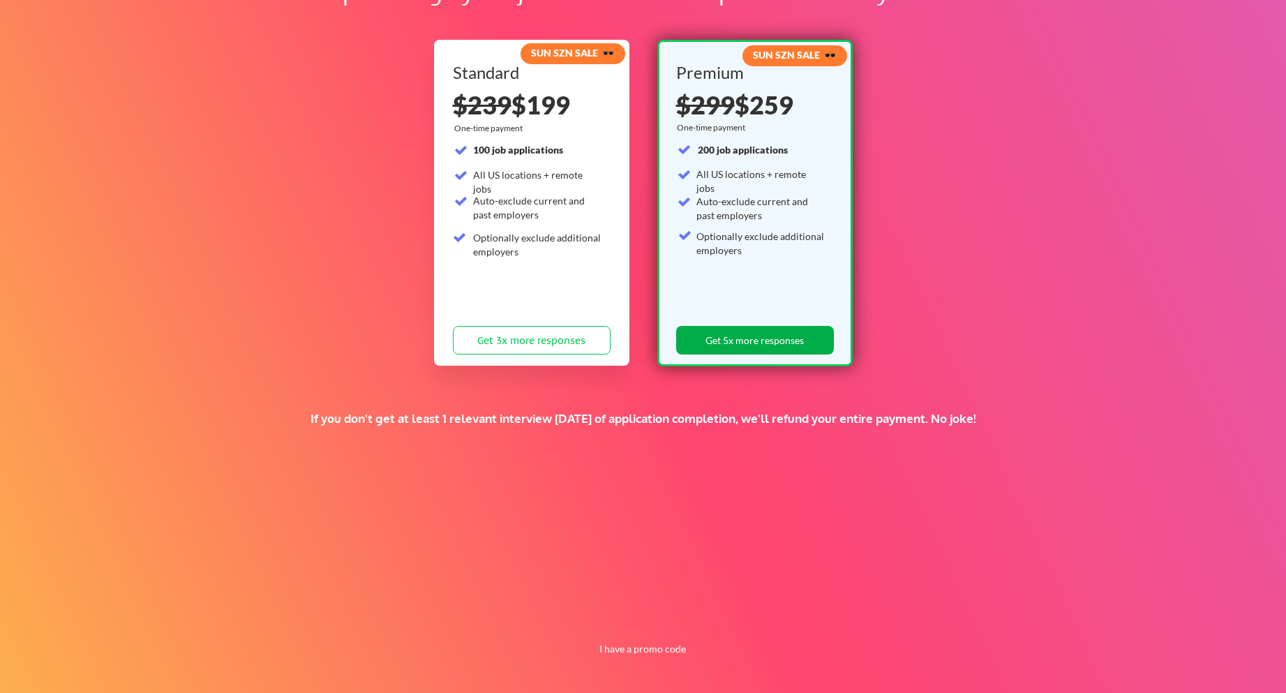
click at [756, 338] on button "Get 5x more responses" at bounding box center [755, 340] width 158 height 29
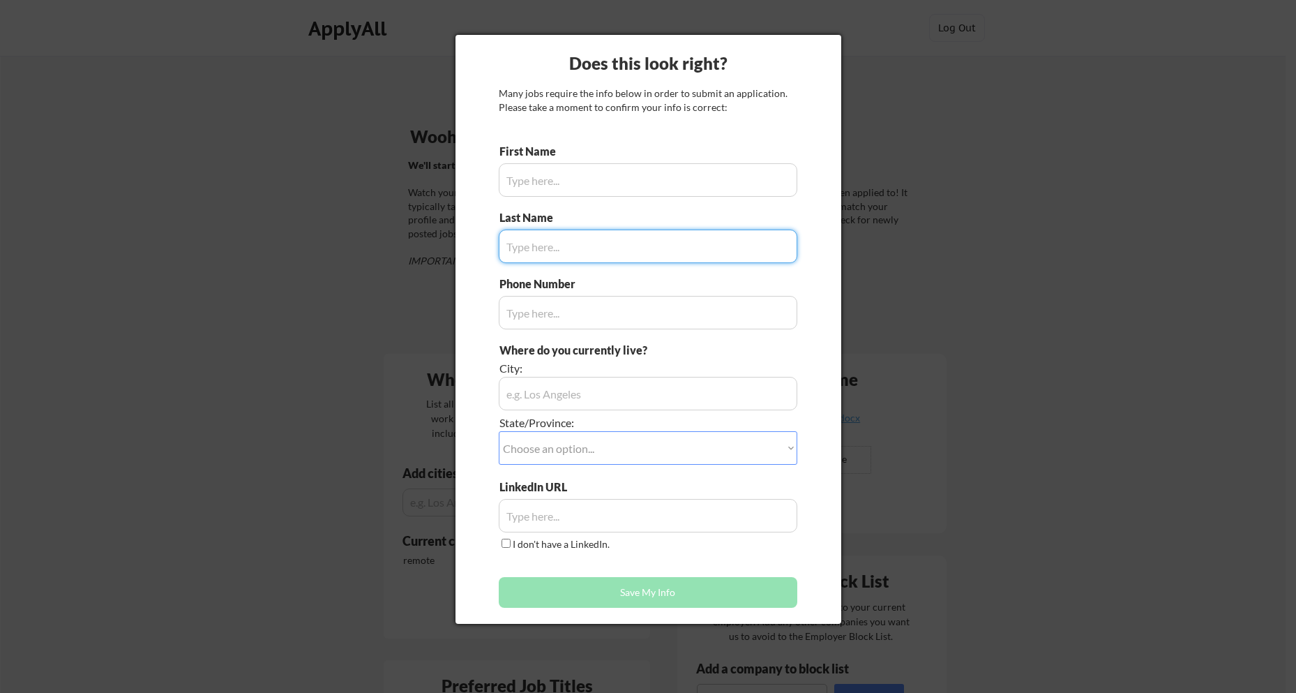
type input "[PERSON_NAME]"
type input "Gray"
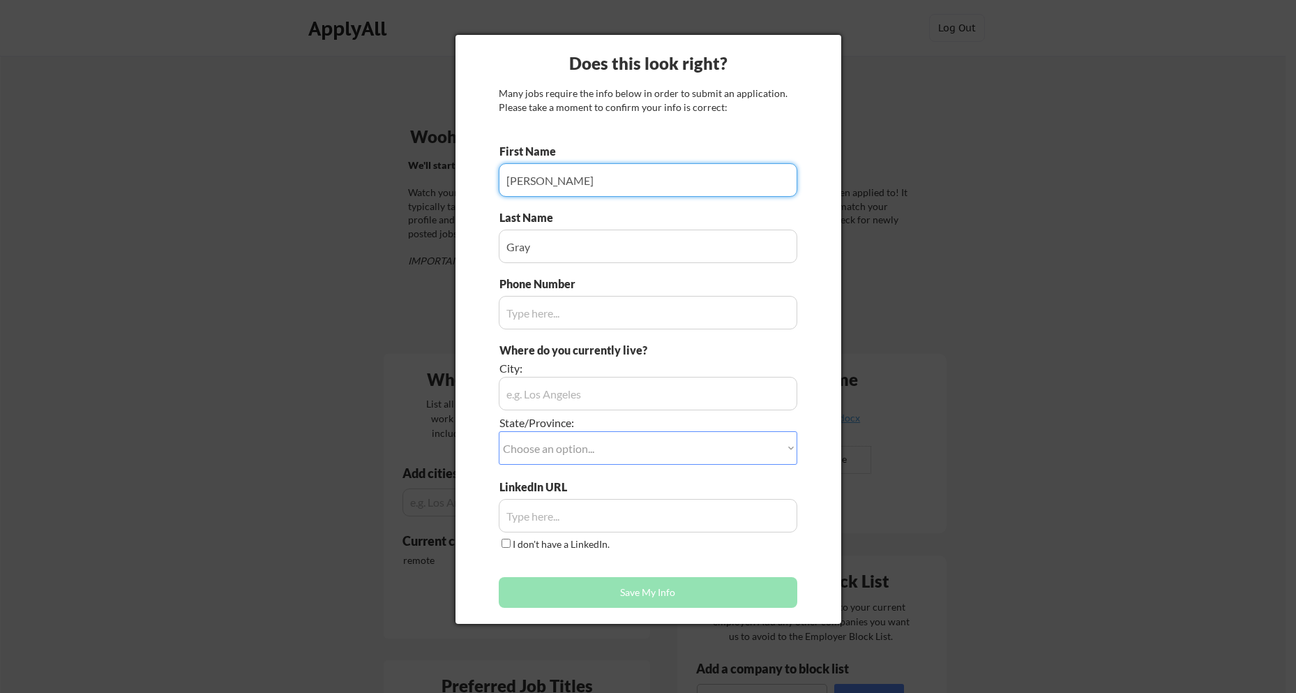
click at [624, 183] on input "input" at bounding box center [648, 179] width 299 height 33
click at [616, 313] on input "input" at bounding box center [648, 312] width 299 height 33
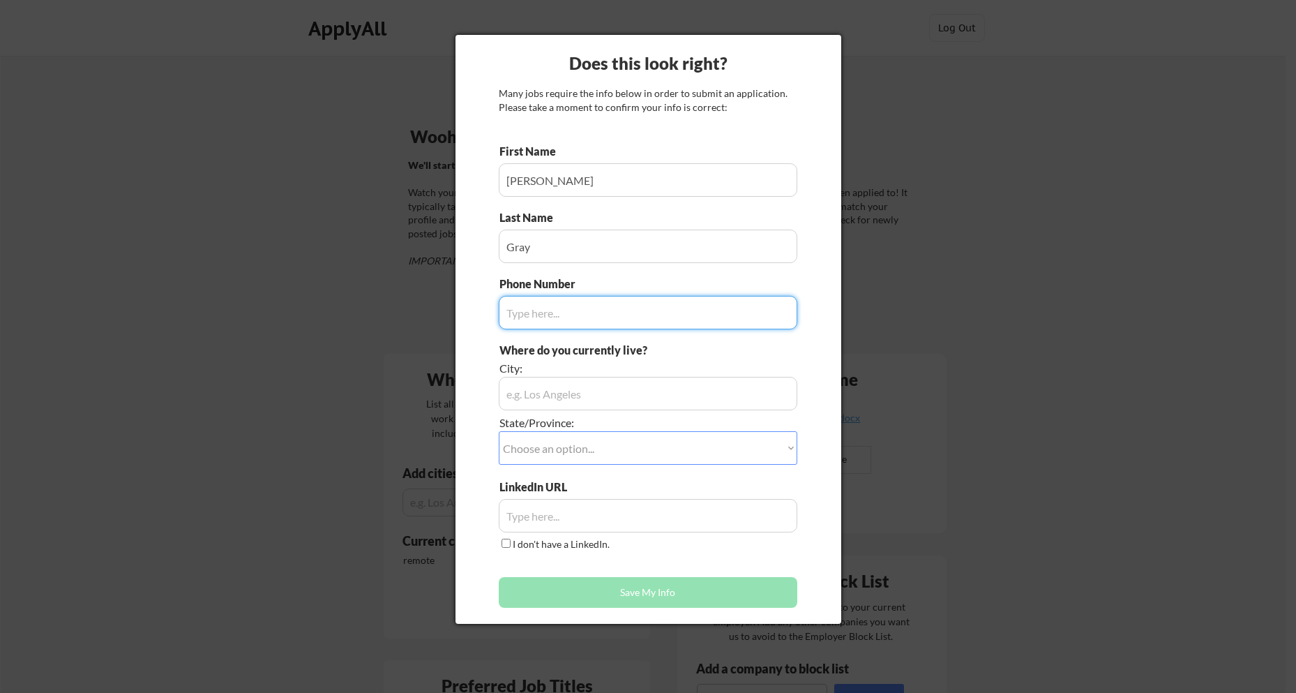
click at [616, 313] on input "input" at bounding box center [648, 312] width 299 height 33
type input "3177307458"
click at [618, 396] on input "input" at bounding box center [648, 393] width 299 height 33
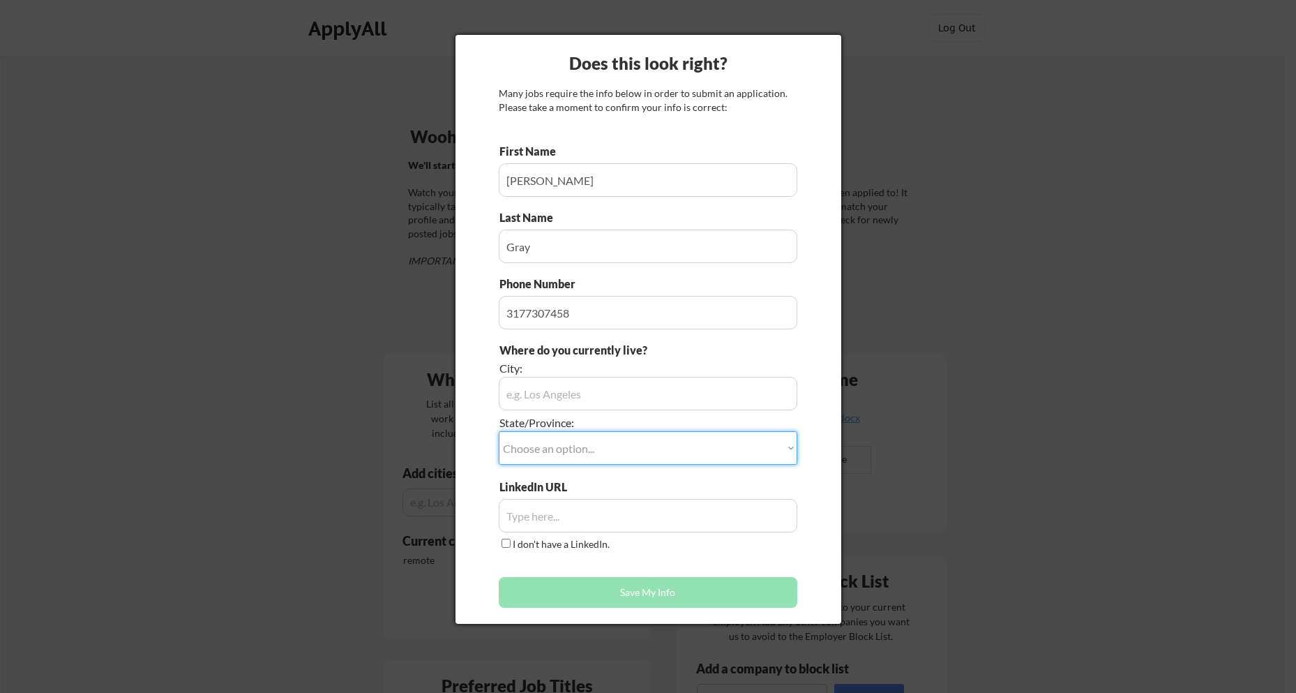
click at [624, 447] on select "Choose an option... Other/Not Applicable [US_STATE] [US_STATE] [GEOGRAPHIC_DATA…" at bounding box center [648, 447] width 299 height 33
select select ""[US_STATE]""
click at [499, 431] on select "Choose an option... Other/Not Applicable [US_STATE] [US_STATE] [GEOGRAPHIC_DATA…" at bounding box center [648, 447] width 299 height 33
click at [502, 543] on input "I don't have a LinkedIn." at bounding box center [506, 543] width 9 height 9
checkbox input "true"
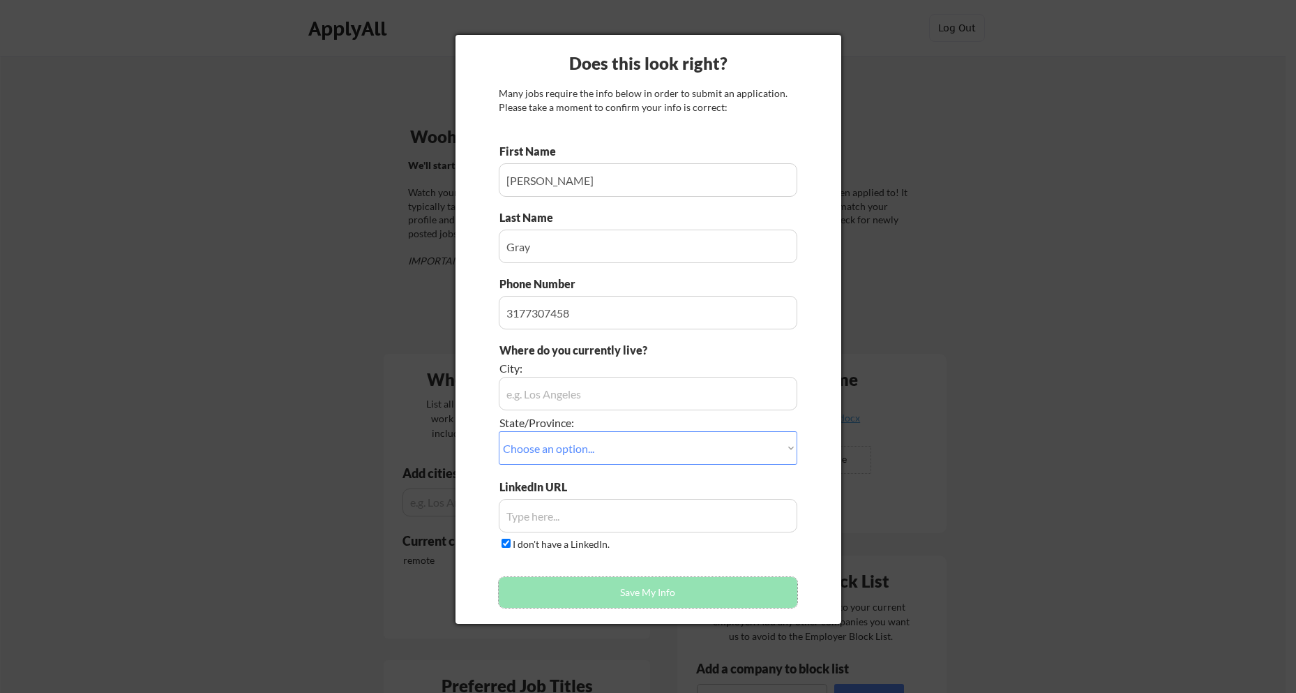
click at [656, 594] on button "Save My Info" at bounding box center [648, 592] width 299 height 31
click at [557, 398] on input "input" at bounding box center [648, 393] width 299 height 33
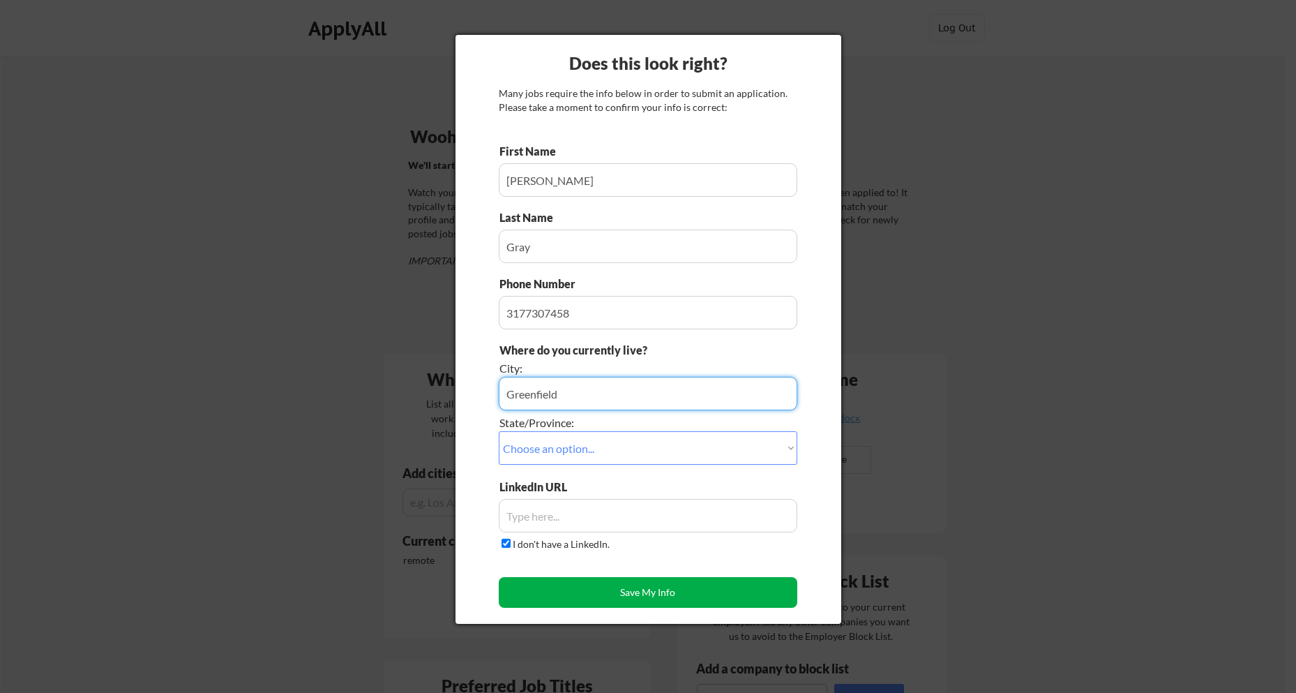
type input "Greenfield"
drag, startPoint x: 636, startPoint y: 604, endPoint x: 583, endPoint y: 593, distance: 54.2
click at [583, 593] on button "Save My Info" at bounding box center [648, 592] width 299 height 31
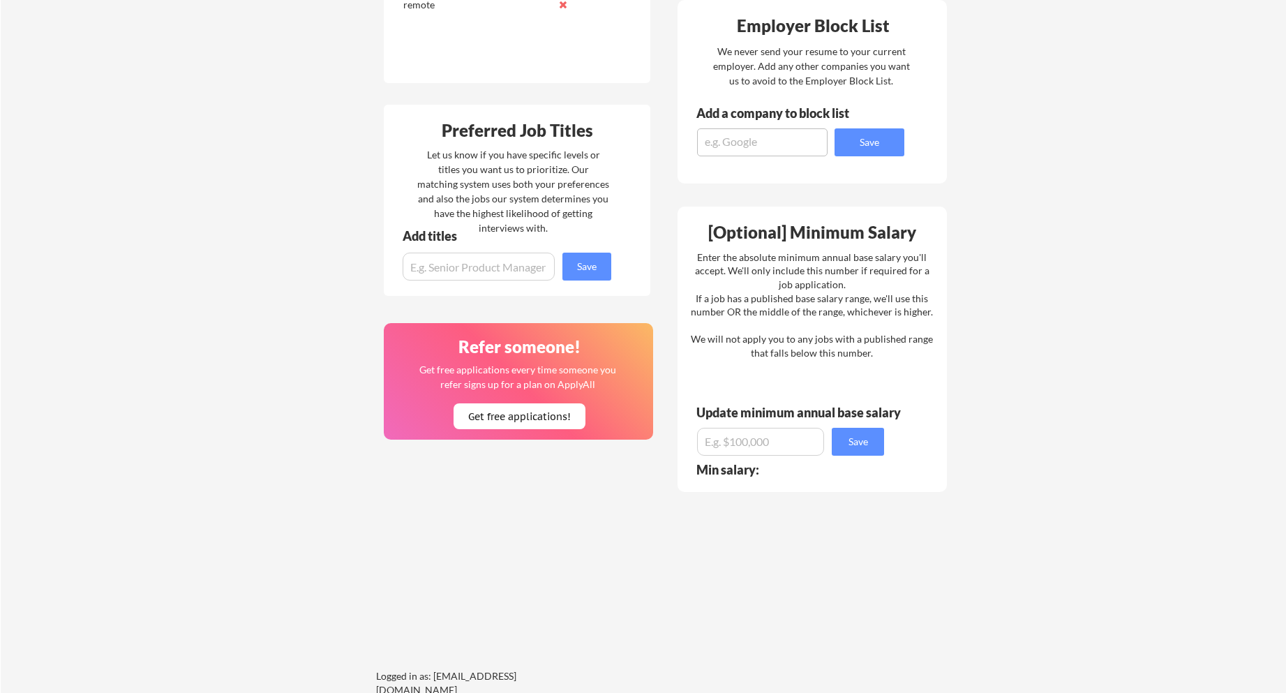
scroll to position [780, 0]
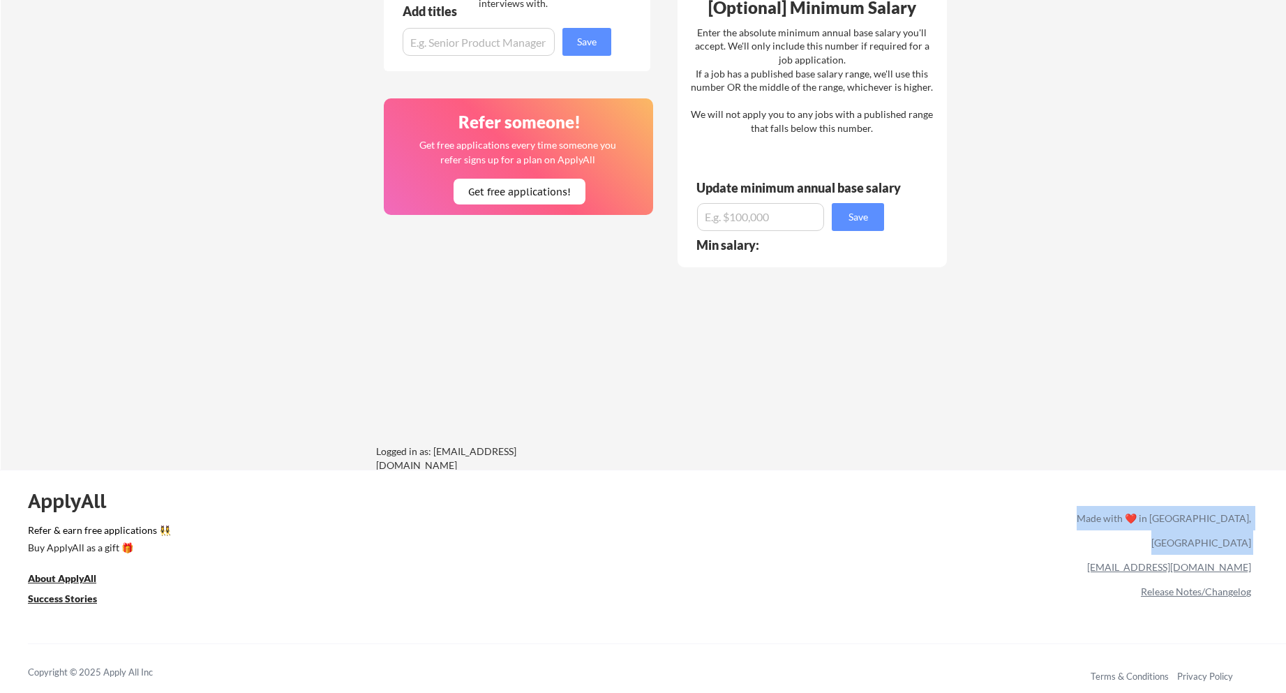
drag, startPoint x: 1268, startPoint y: 542, endPoint x: 1155, endPoint y: 544, distance: 113.0
click at [1155, 544] on div "ApplyAll Refer & earn free applications 👯‍♀️ Buy ApplyAll as a gift 🎁 About App…" at bounding box center [643, 589] width 1286 height 221
click at [1026, 544] on div "ApplyAll Refer & earn free applications 👯‍♀️ Buy ApplyAll as a gift 🎁 About App…" at bounding box center [643, 589] width 1286 height 221
drag, startPoint x: 1148, startPoint y: 546, endPoint x: 1252, endPoint y: 553, distance: 104.8
click at [1252, 553] on div "ApplyAll Refer & earn free applications 👯‍♀️ Buy ApplyAll as a gift 🎁 About App…" at bounding box center [643, 589] width 1286 height 221
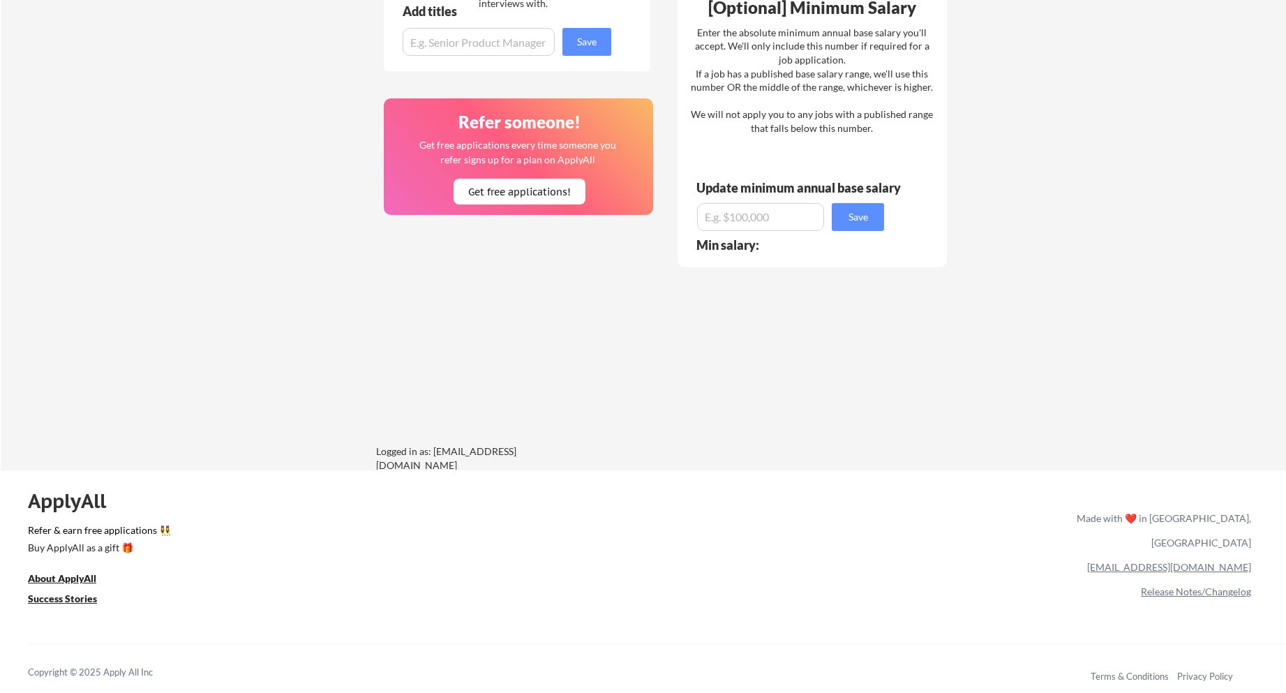
click at [1266, 539] on div "ApplyAll Refer & earn free applications 👯‍♀️ Buy ApplyAll as a gift 🎁 About App…" at bounding box center [643, 589] width 1286 height 221
drag, startPoint x: 1277, startPoint y: 544, endPoint x: 1252, endPoint y: 541, distance: 24.6
click at [1252, 541] on div "ApplyAll Refer & earn free applications 👯‍♀️ Buy ApplyAll as a gift 🎁 About App…" at bounding box center [643, 589] width 1286 height 221
drag, startPoint x: 1144, startPoint y: 544, endPoint x: 1249, endPoint y: 553, distance: 105.7
click at [1249, 555] on div "[EMAIL_ADDRESS][DOMAIN_NAME]" at bounding box center [1161, 567] width 180 height 24
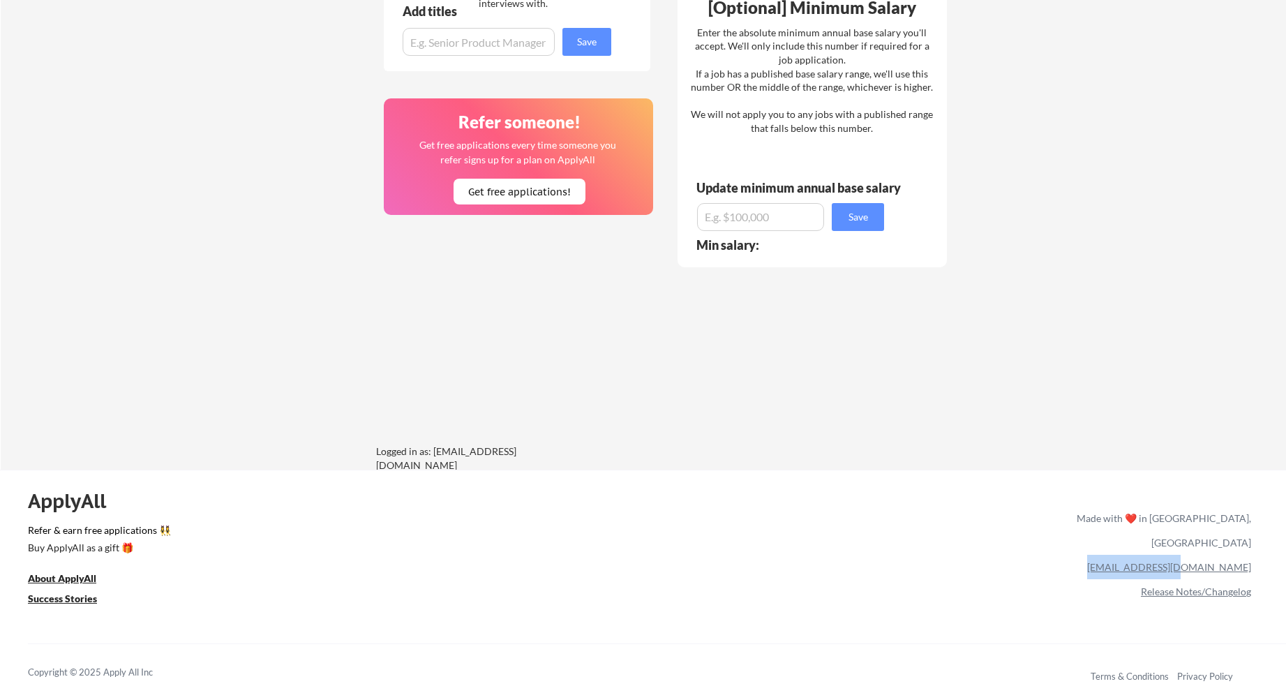
copy link "[EMAIL_ADDRESS][DOMAIN_NAME]"
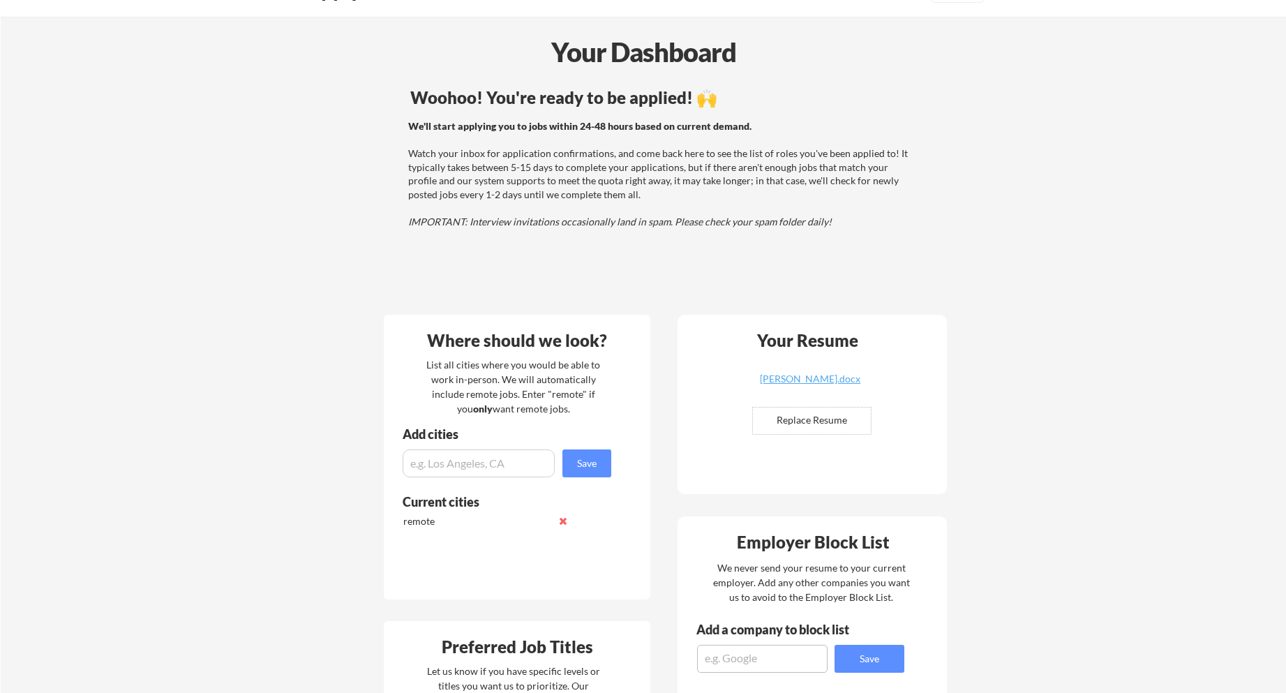
scroll to position [0, 0]
